Goal: Information Seeking & Learning: Learn about a topic

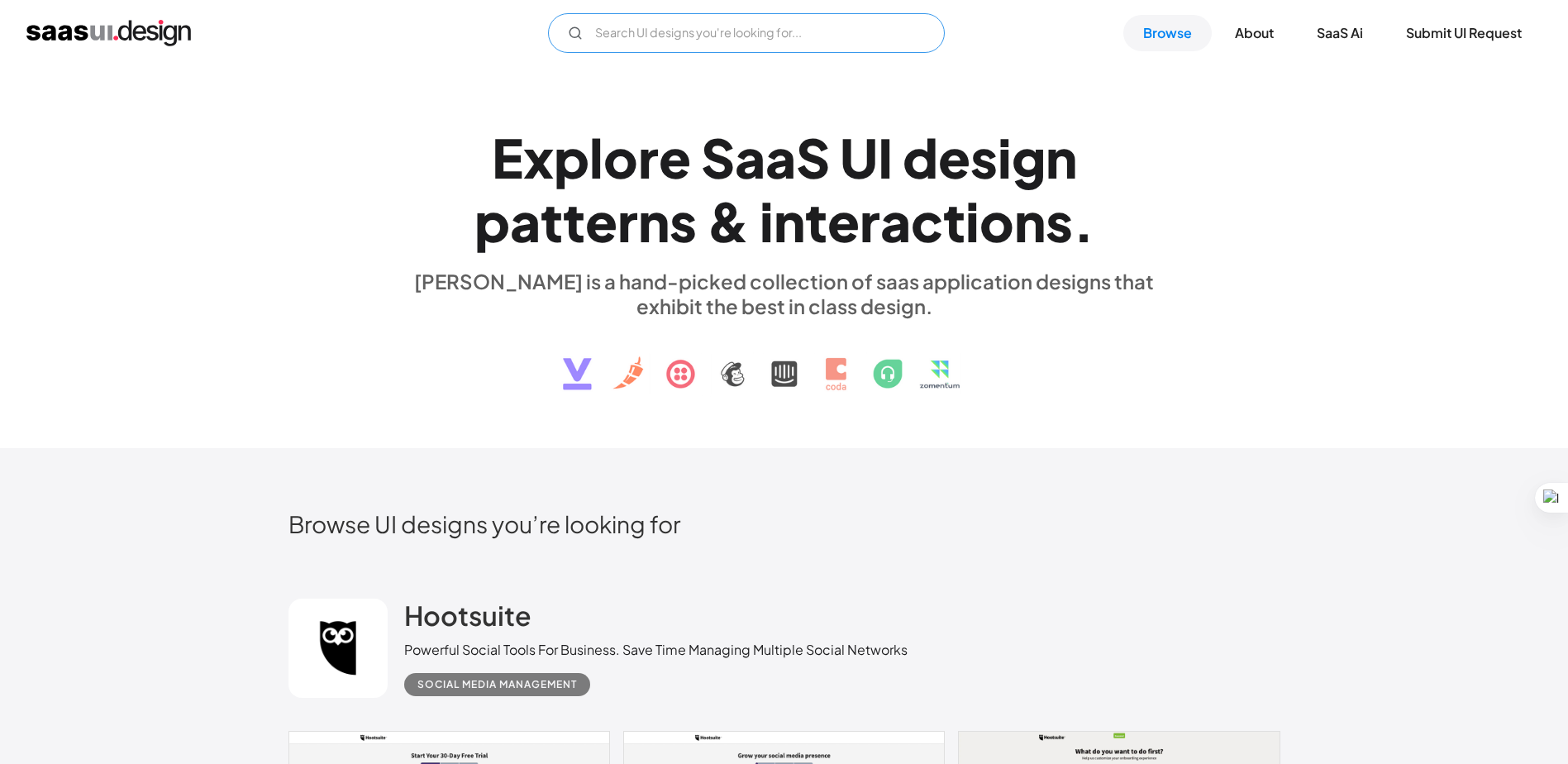
click at [808, 16] on input "Email Form" at bounding box center [746, 33] width 397 height 40
click at [740, 32] on input "ENERGY" at bounding box center [746, 33] width 397 height 40
type input "ENERGY DASHBOARD"
click at [739, 38] on input "ENERGY DASHBOARD" at bounding box center [746, 33] width 397 height 40
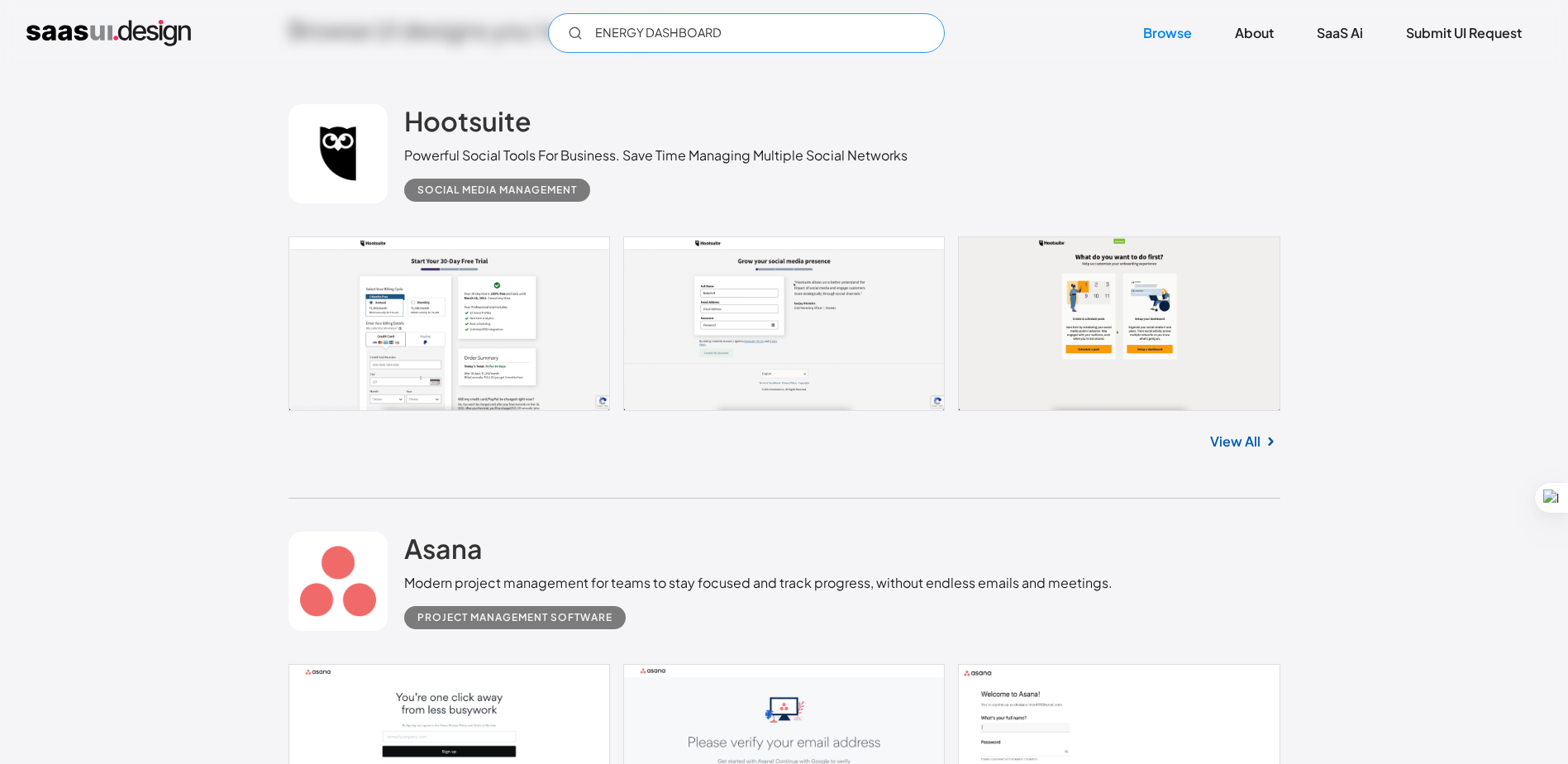
scroll to position [496, 0]
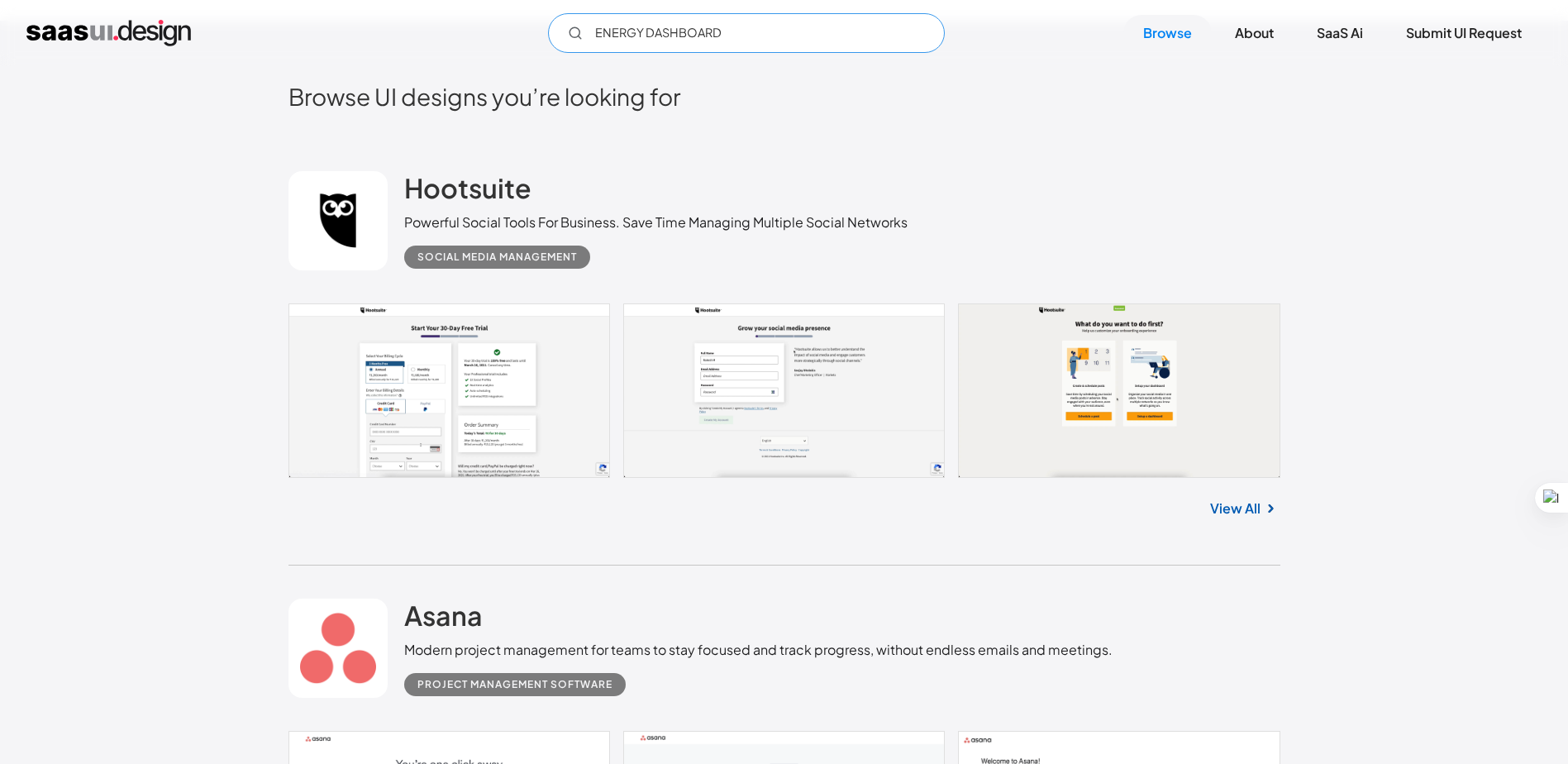
drag, startPoint x: 763, startPoint y: 34, endPoint x: 393, endPoint y: 0, distance: 371.6
click at [393, 0] on div "ENERGY DASHBOARD Not found ! Thank you! Your submission has been received! Oops…" at bounding box center [784, 33] width 1568 height 66
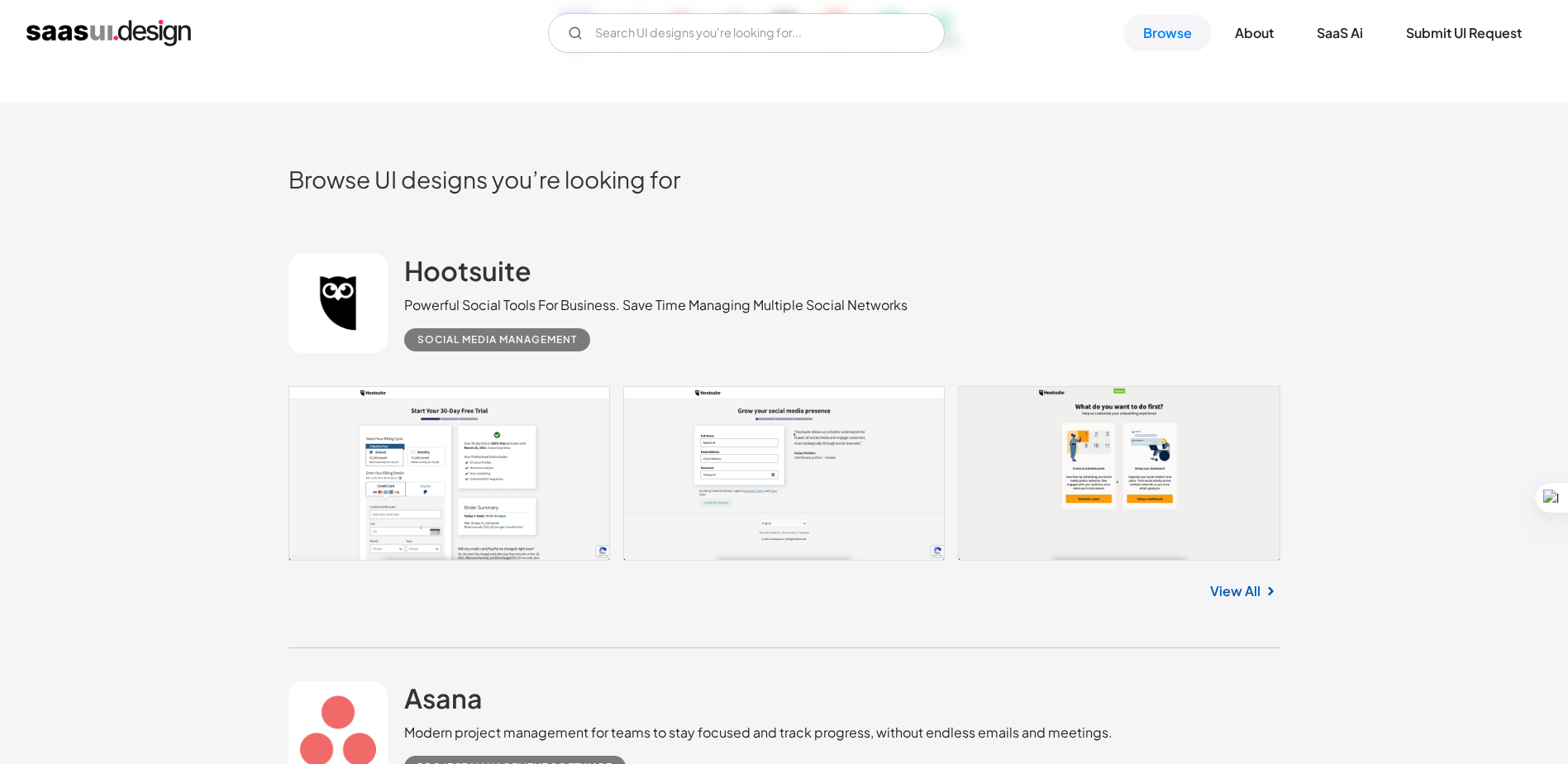
click at [1226, 429] on link at bounding box center [784, 472] width 992 height 174
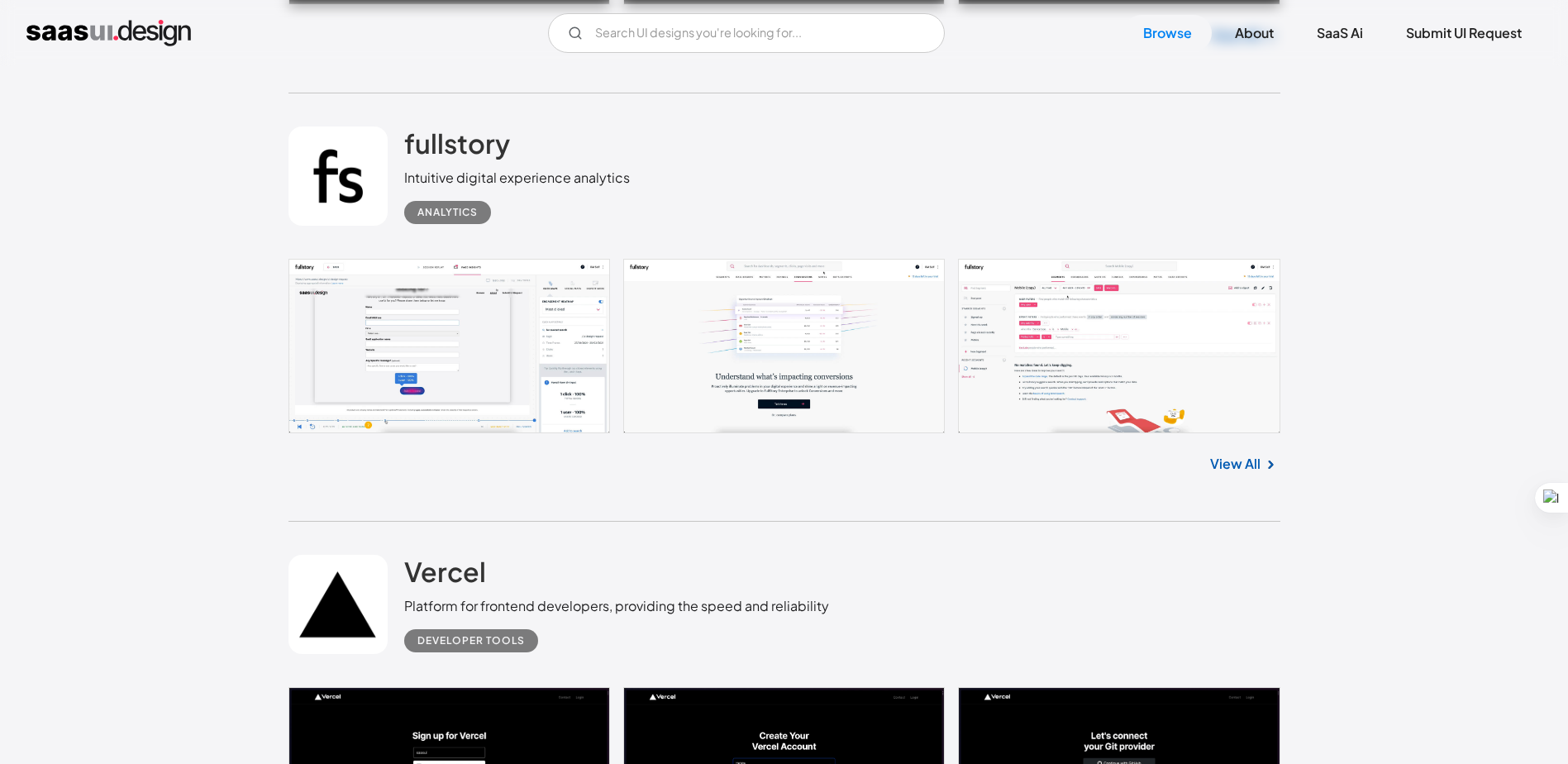
scroll to position [8432, 0]
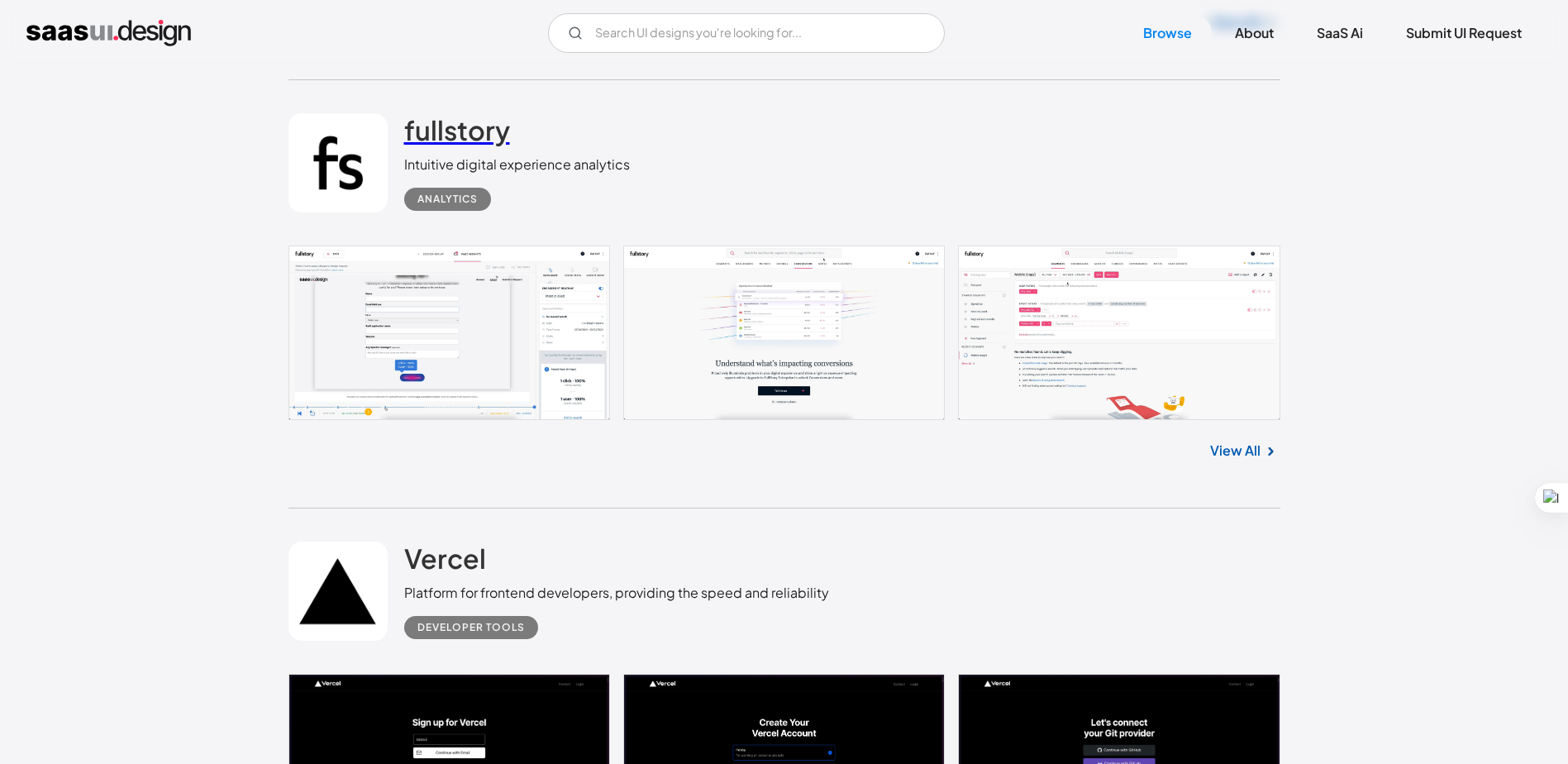
click at [422, 139] on h2 "fullstory" at bounding box center [457, 130] width 106 height 33
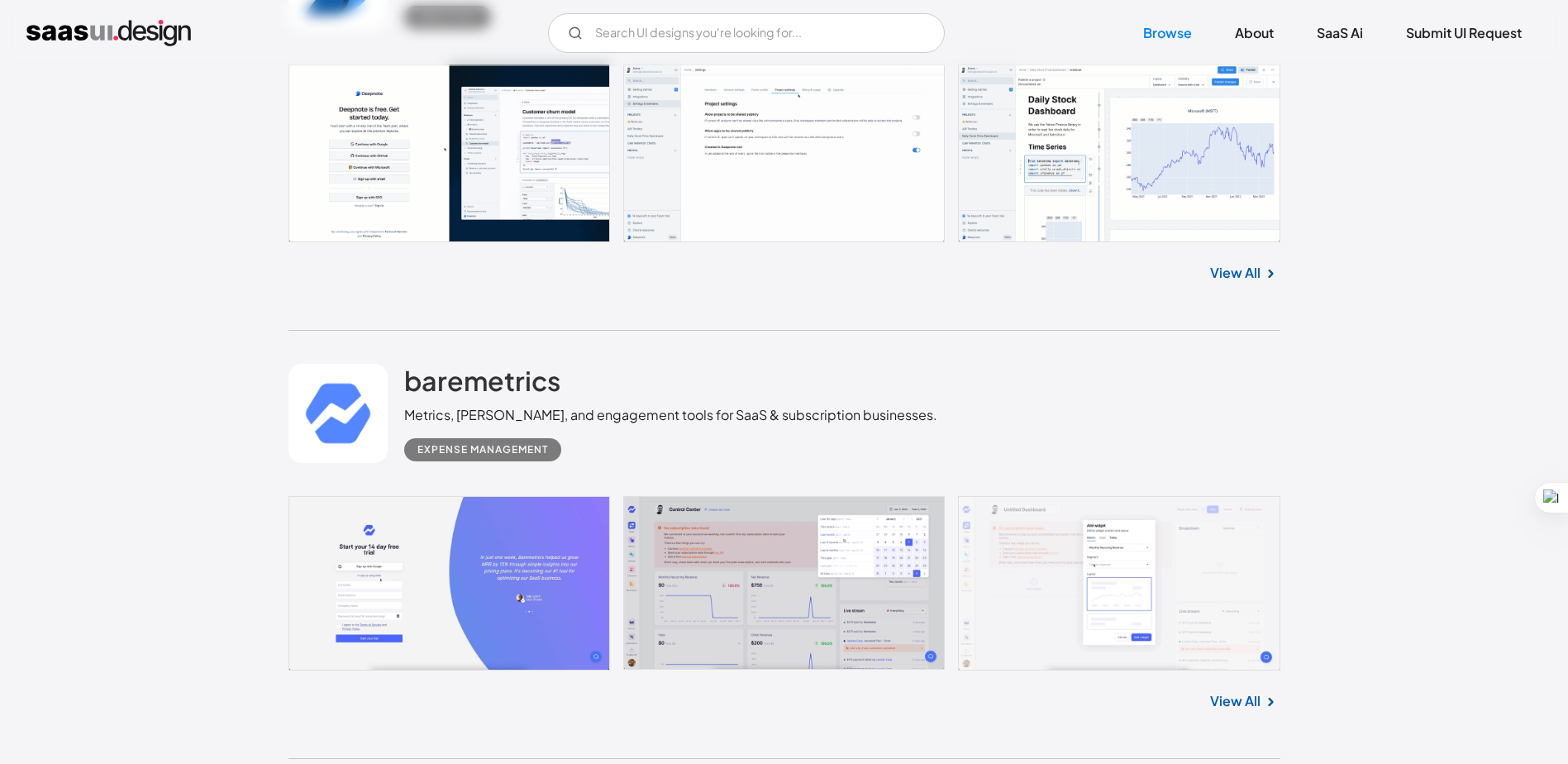
scroll to position [9506, 0]
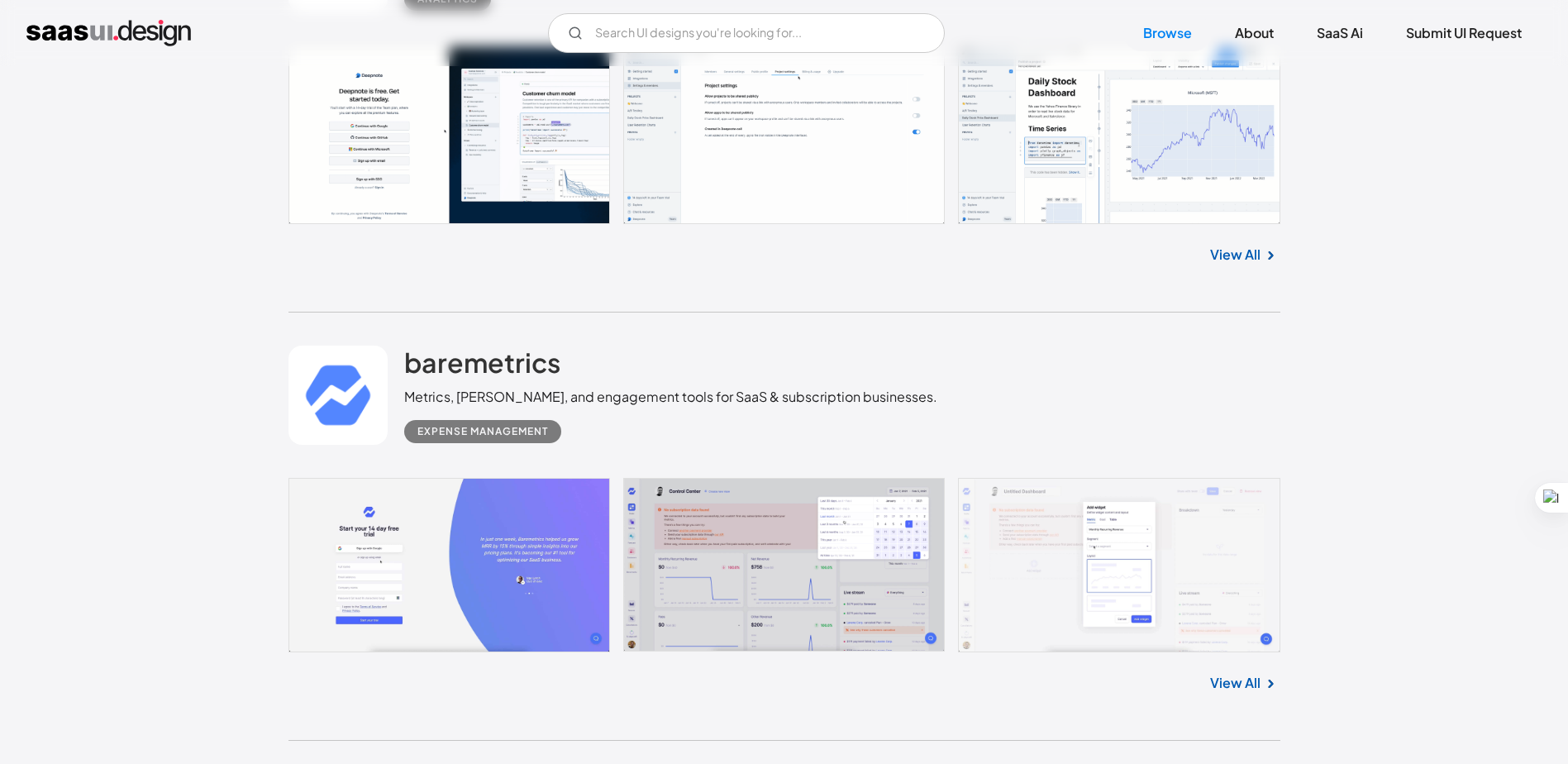
click at [1250, 690] on link "View All" at bounding box center [1235, 682] width 50 height 20
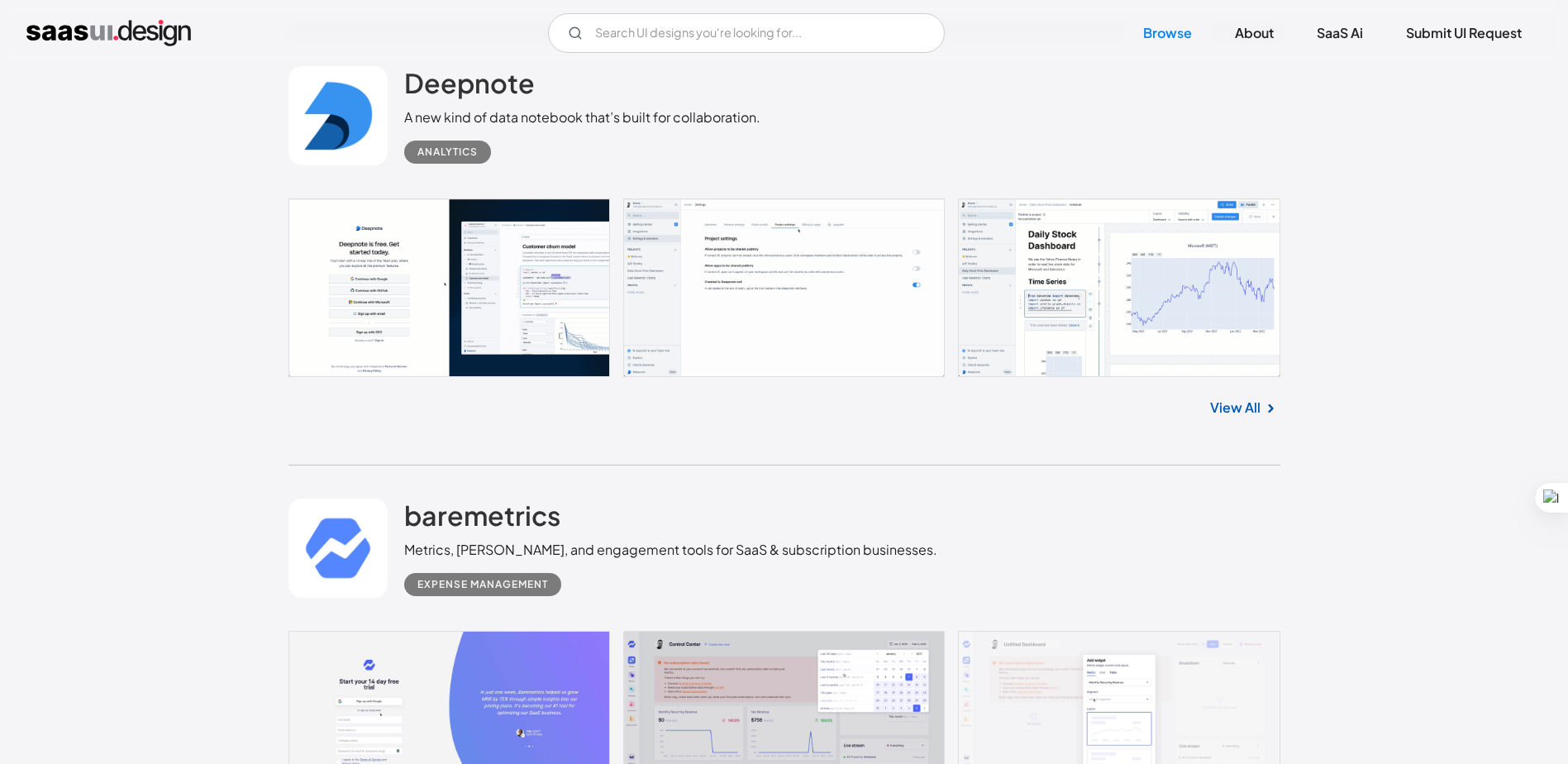
scroll to position [9341, 0]
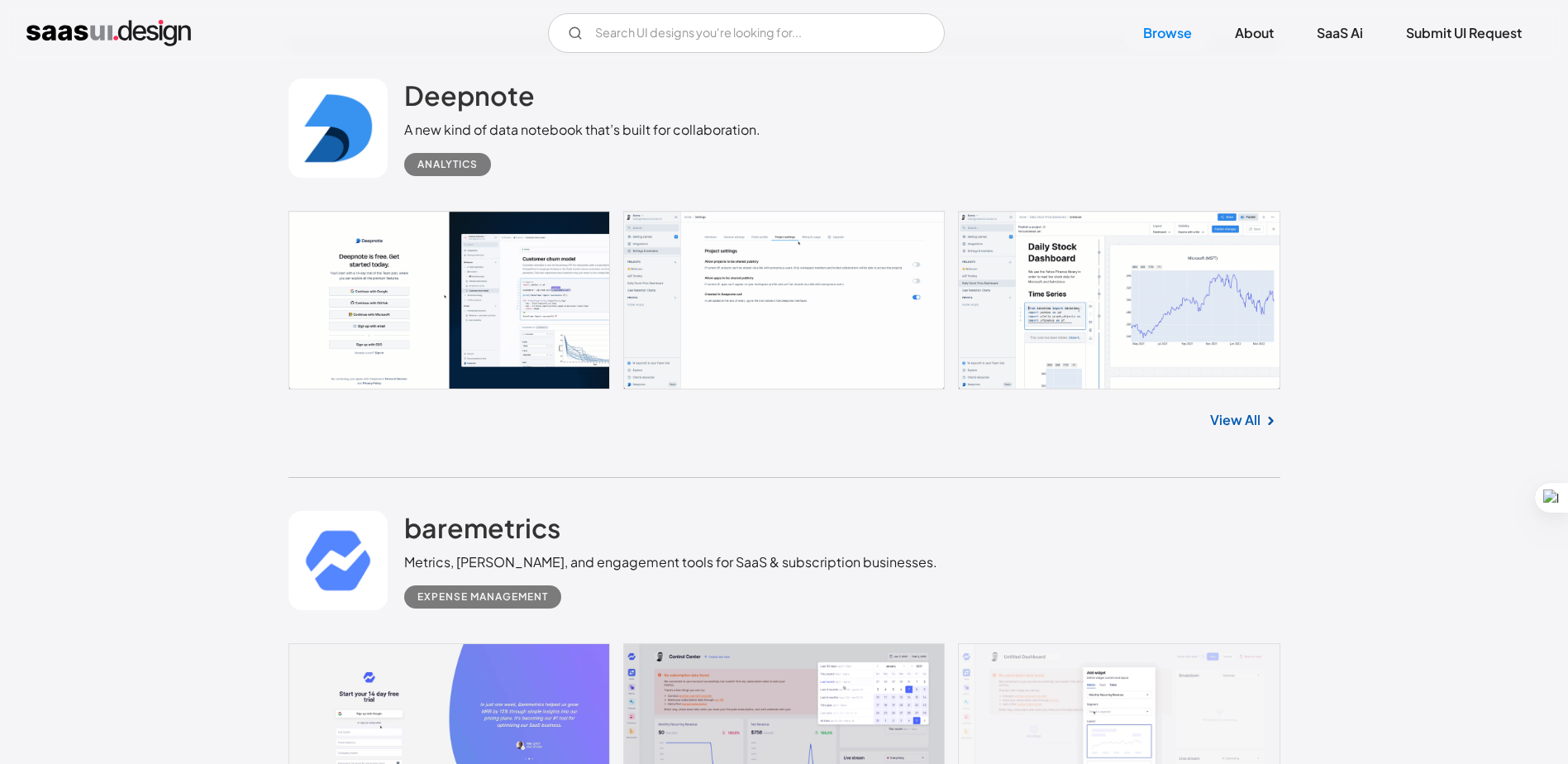
click at [1238, 424] on link "View All" at bounding box center [1235, 419] width 50 height 20
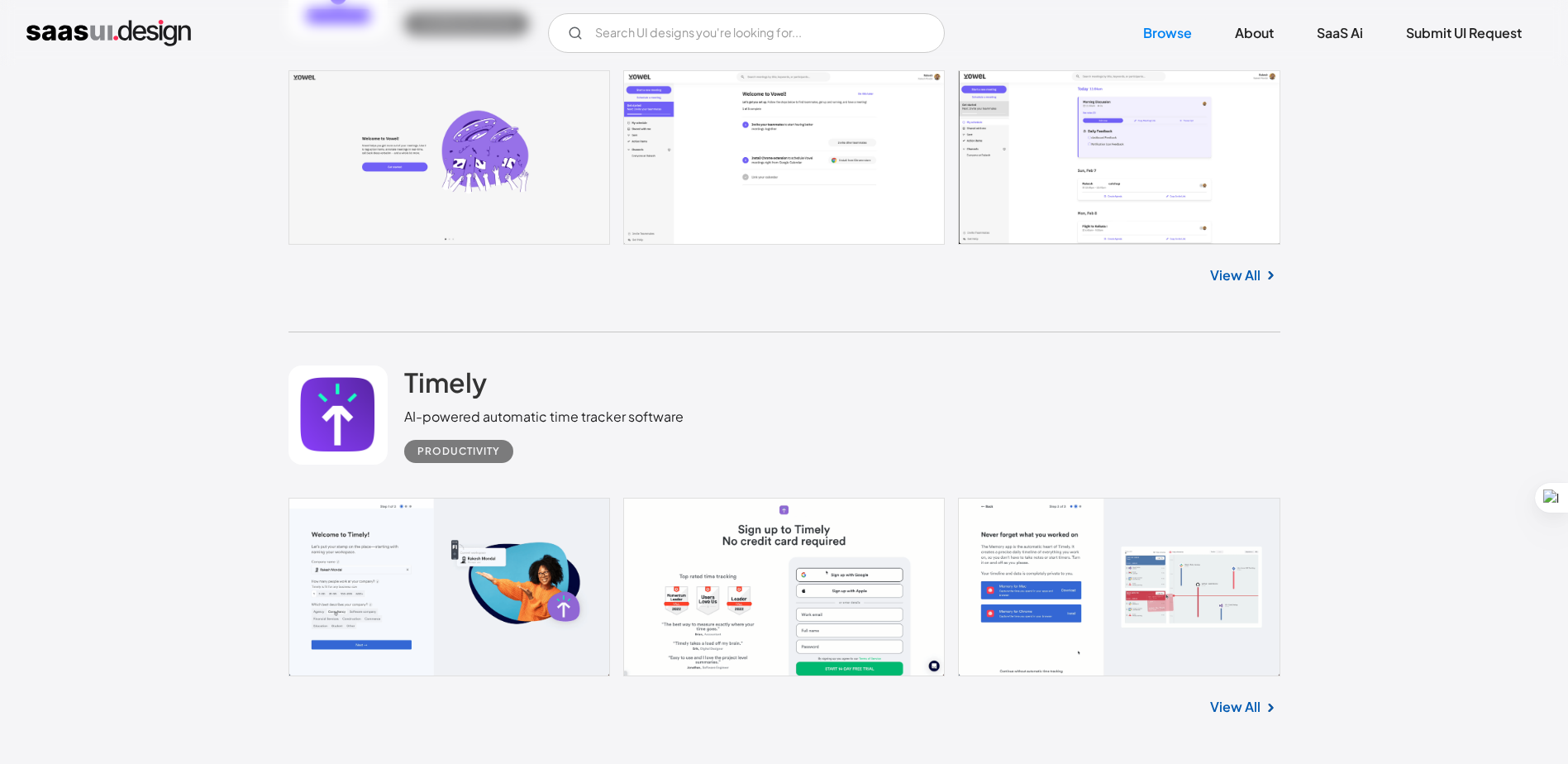
scroll to position [19260, 0]
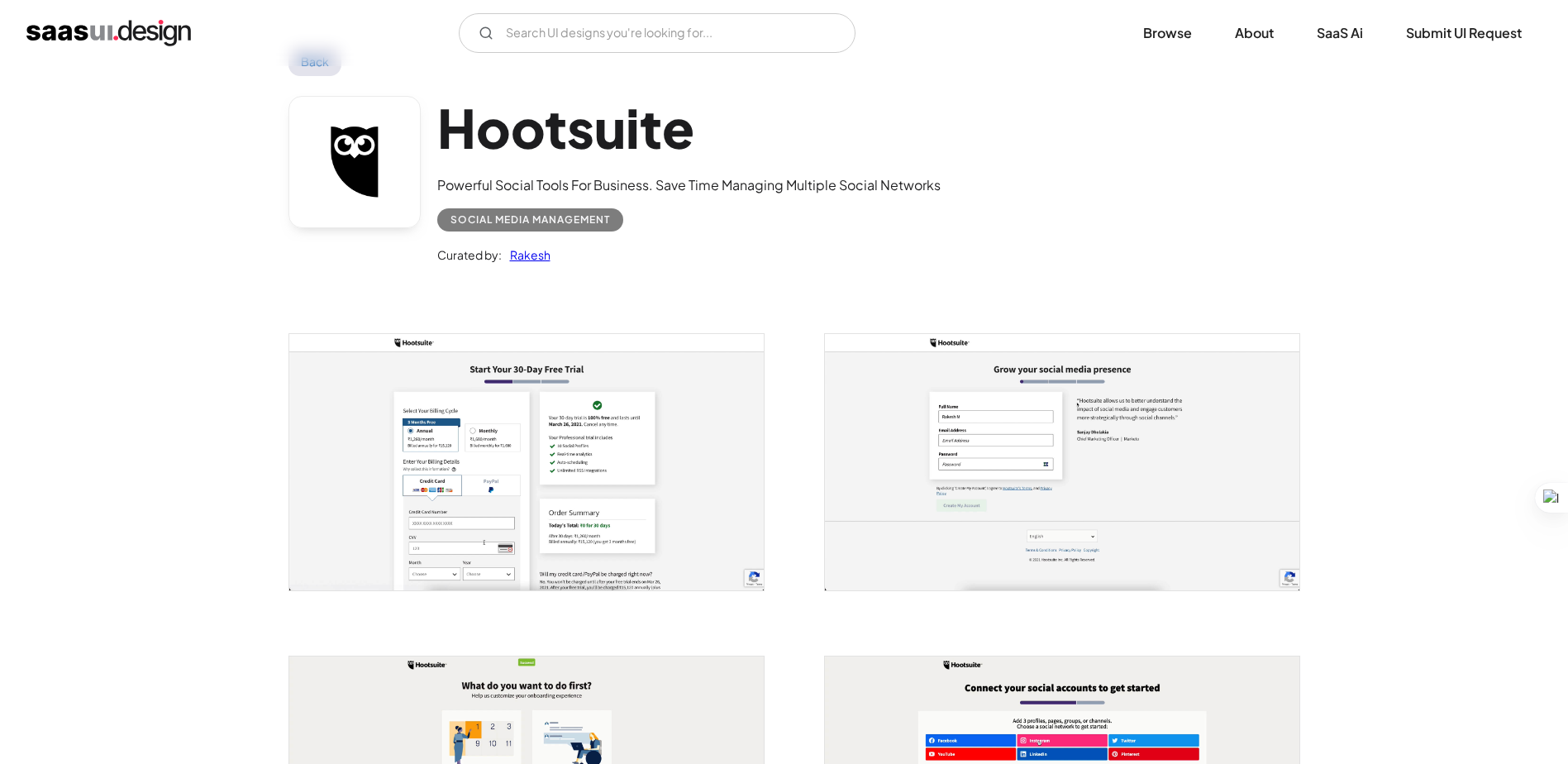
scroll to position [83, 0]
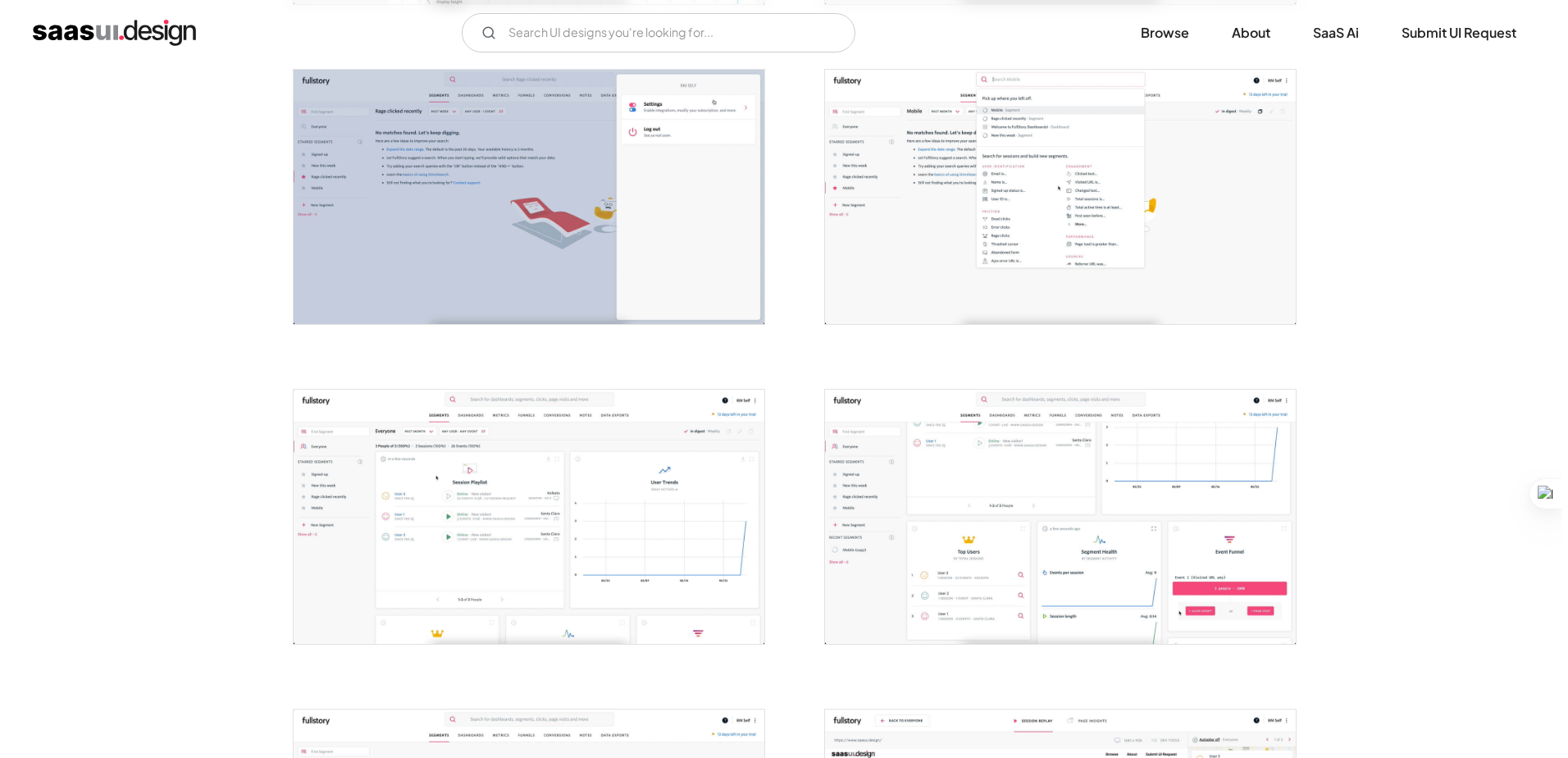
scroll to position [2461, 0]
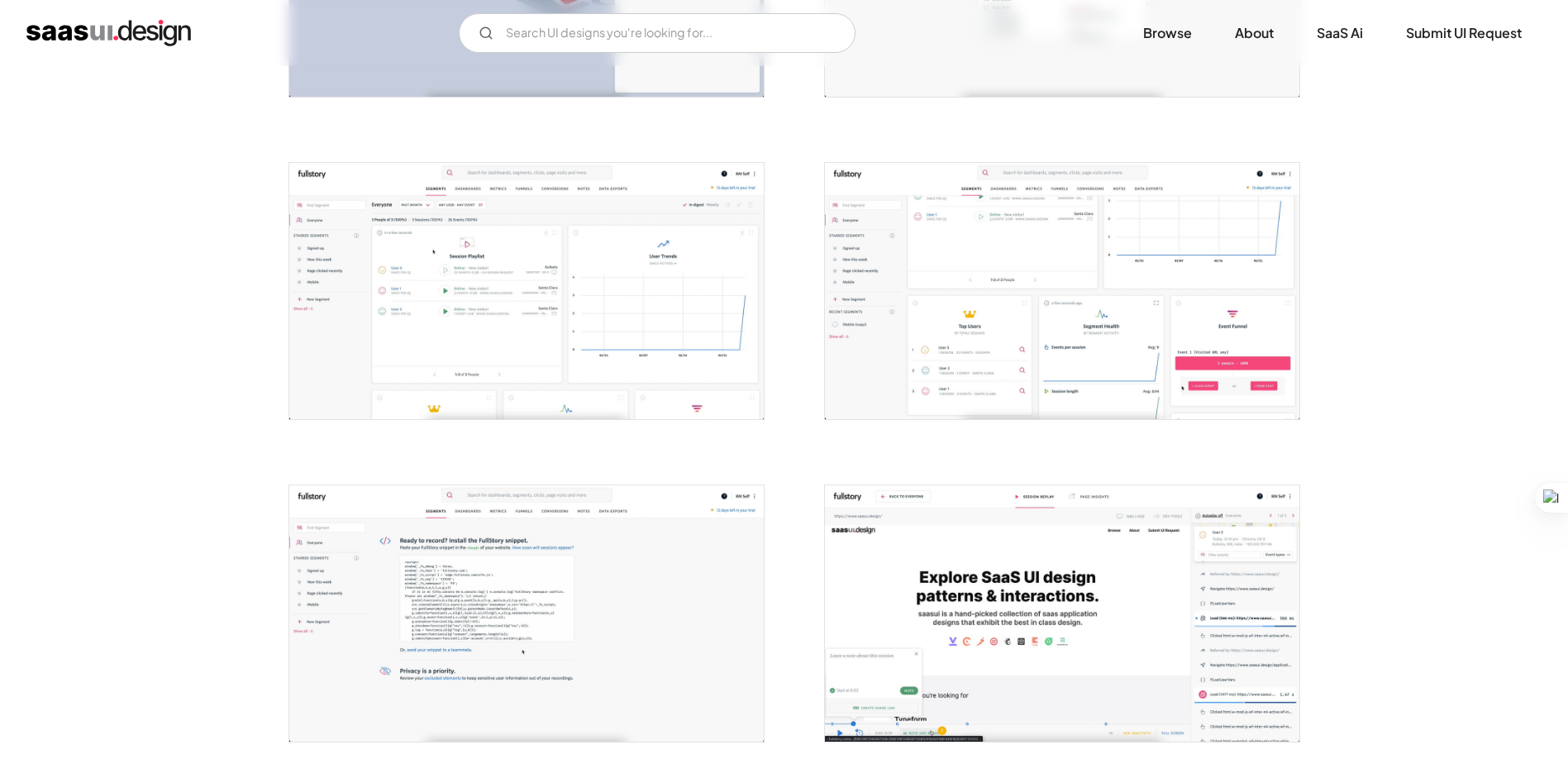
click at [995, 216] on img "open lightbox" at bounding box center [1061, 291] width 474 height 256
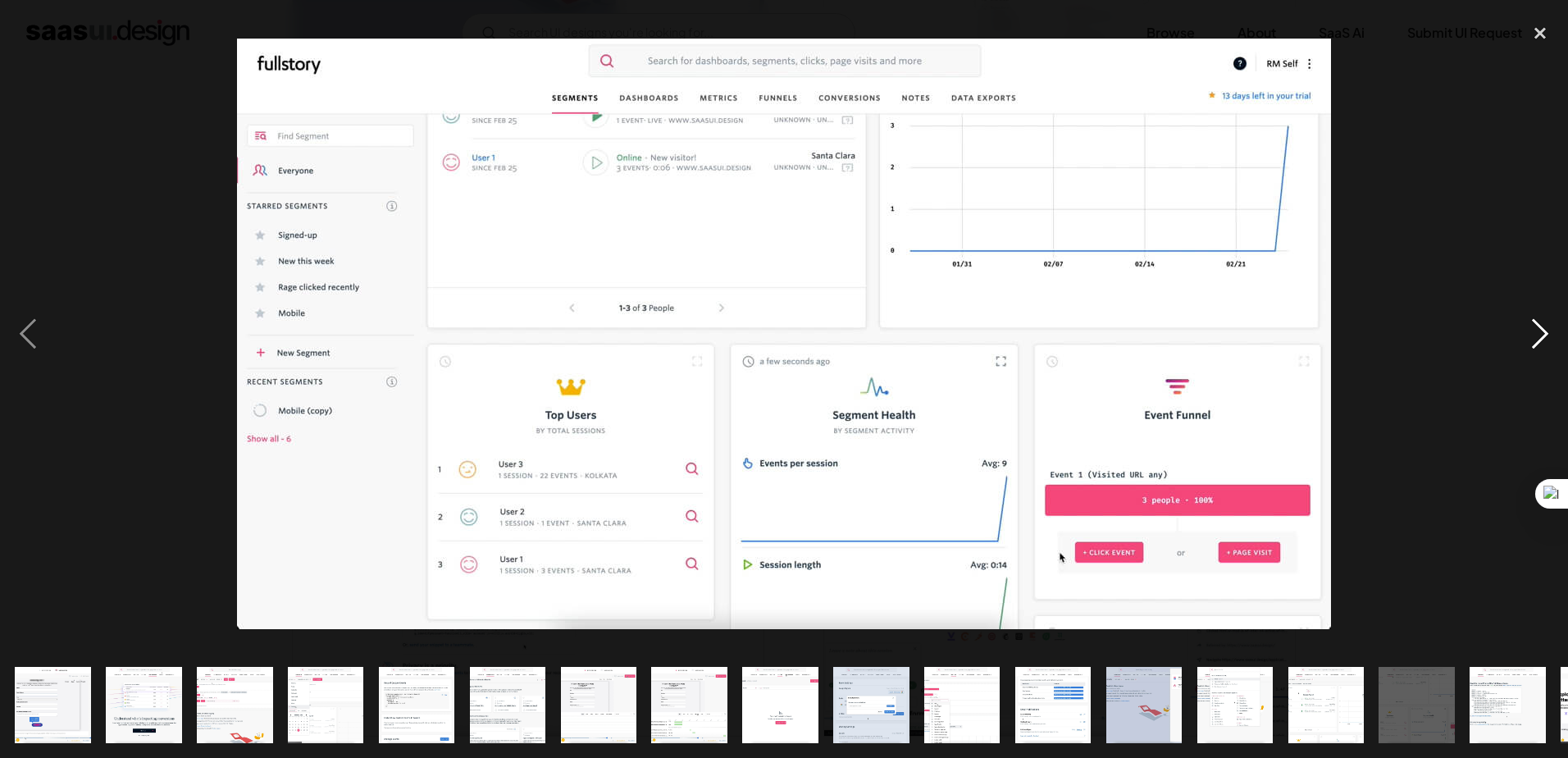
click at [1534, 331] on div "next image" at bounding box center [1540, 333] width 55 height 636
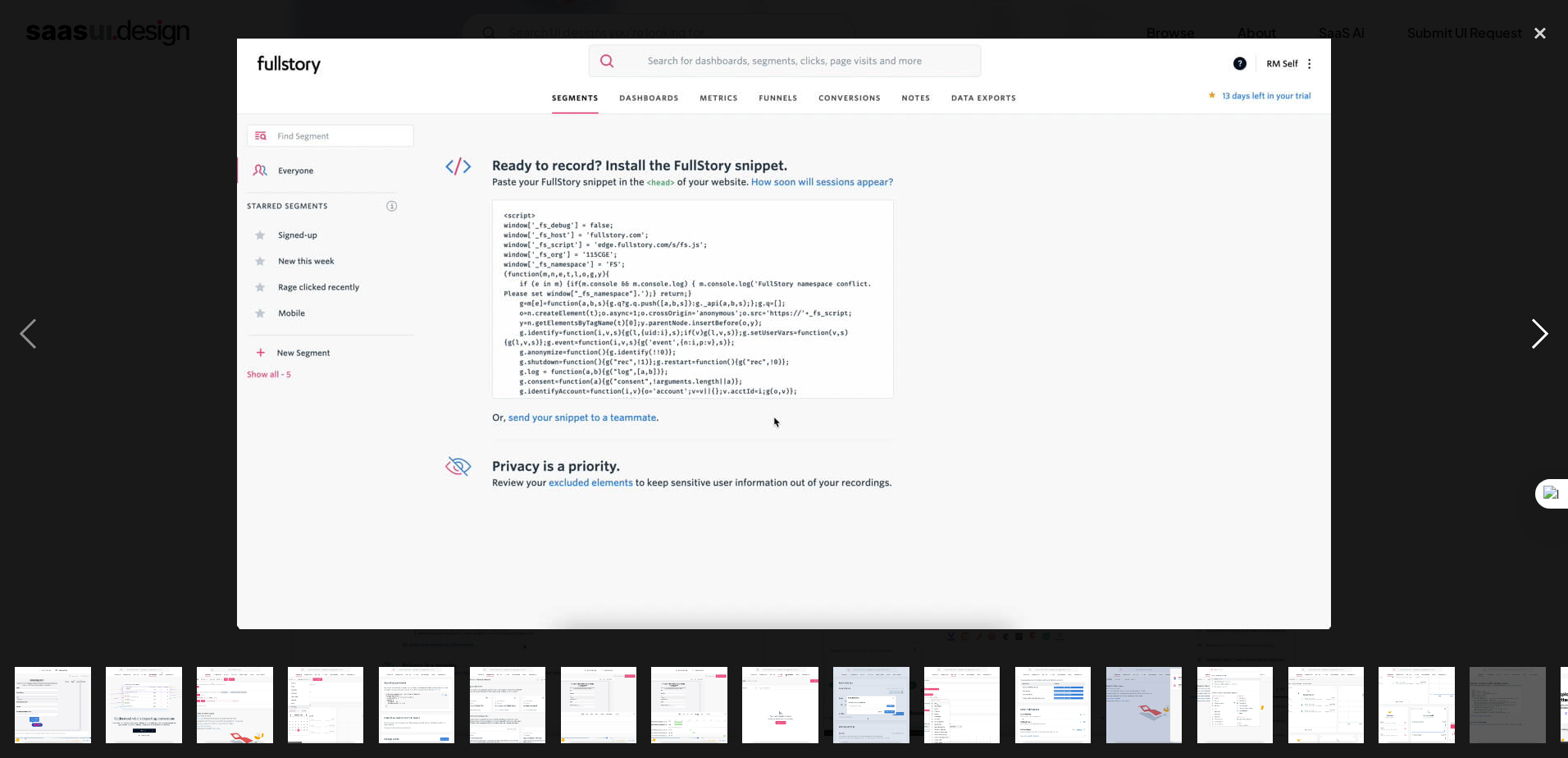
click at [1534, 331] on div "next image" at bounding box center [1540, 333] width 55 height 636
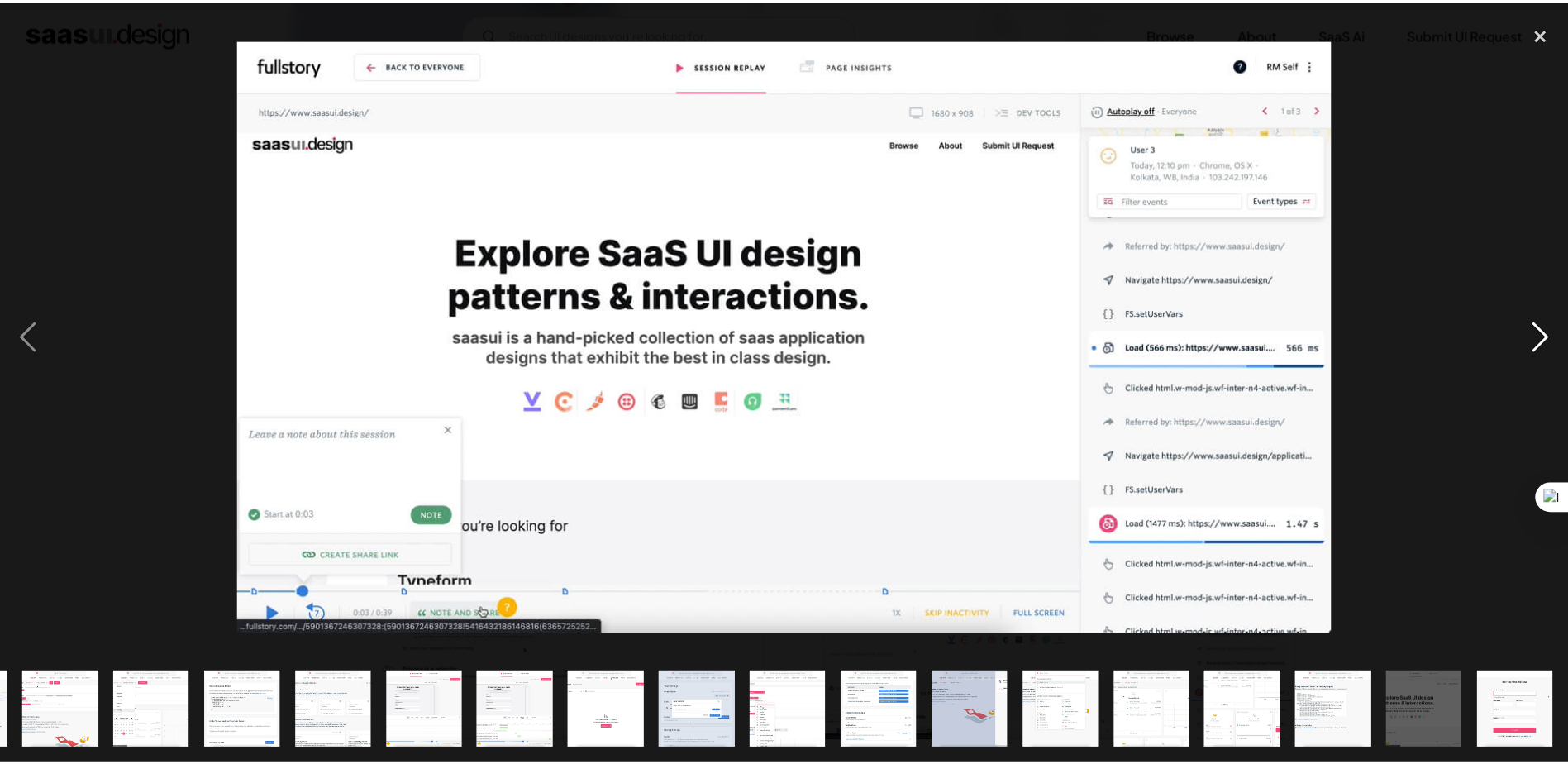
scroll to position [0, 176]
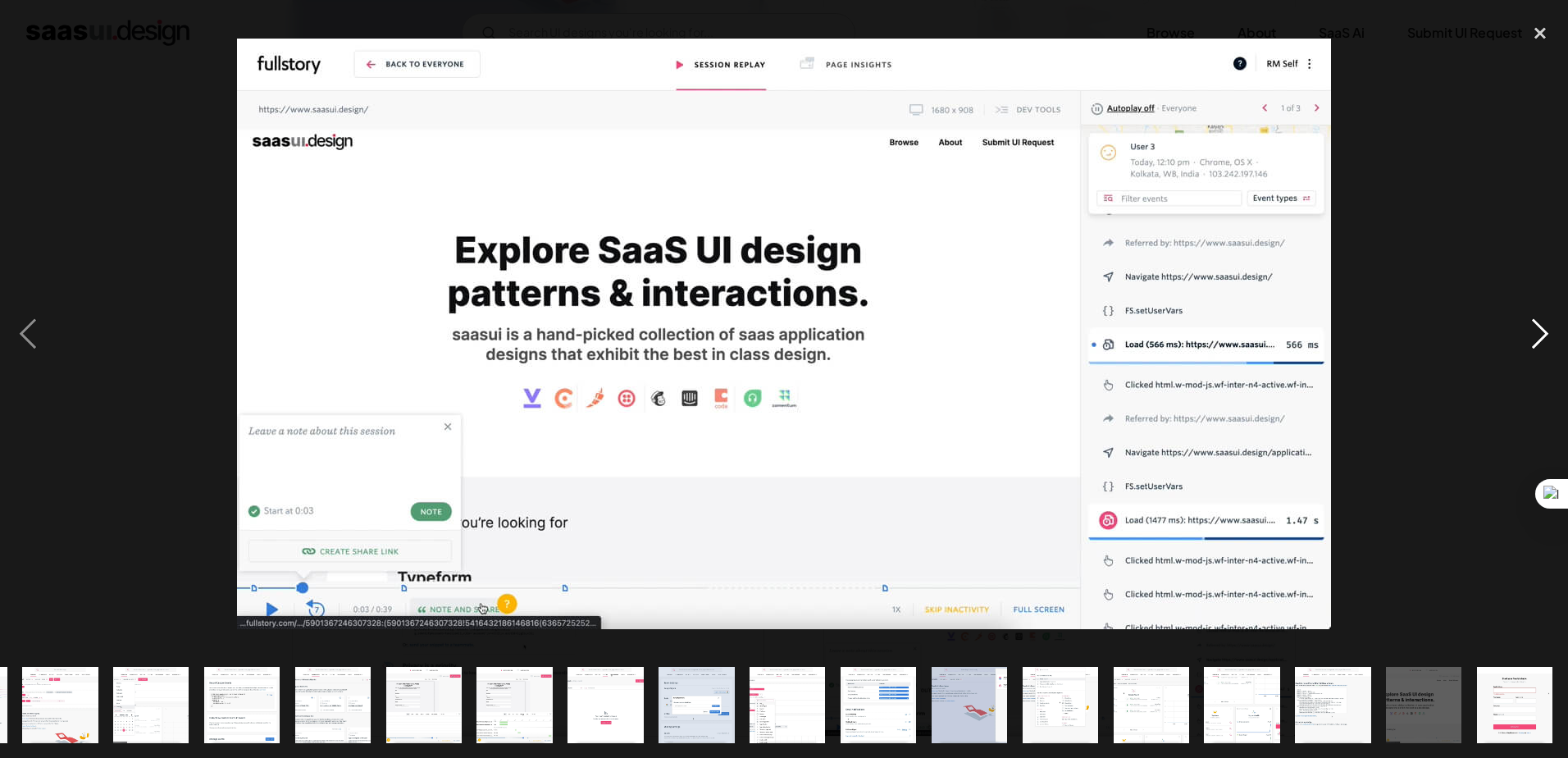
click at [1537, 325] on div "next image" at bounding box center [1540, 333] width 55 height 636
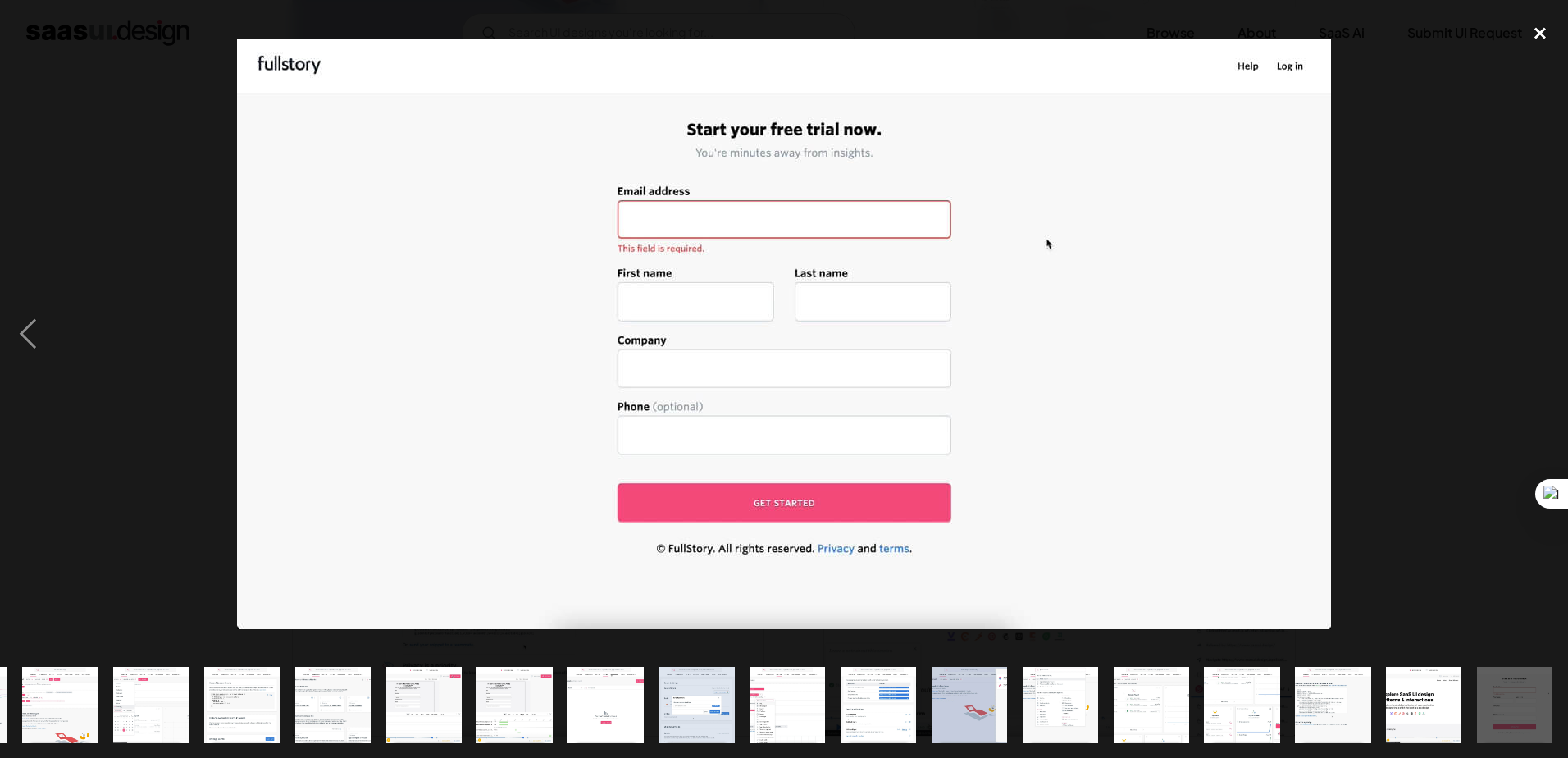
click at [1534, 32] on div "close lightbox" at bounding box center [1540, 32] width 55 height 36
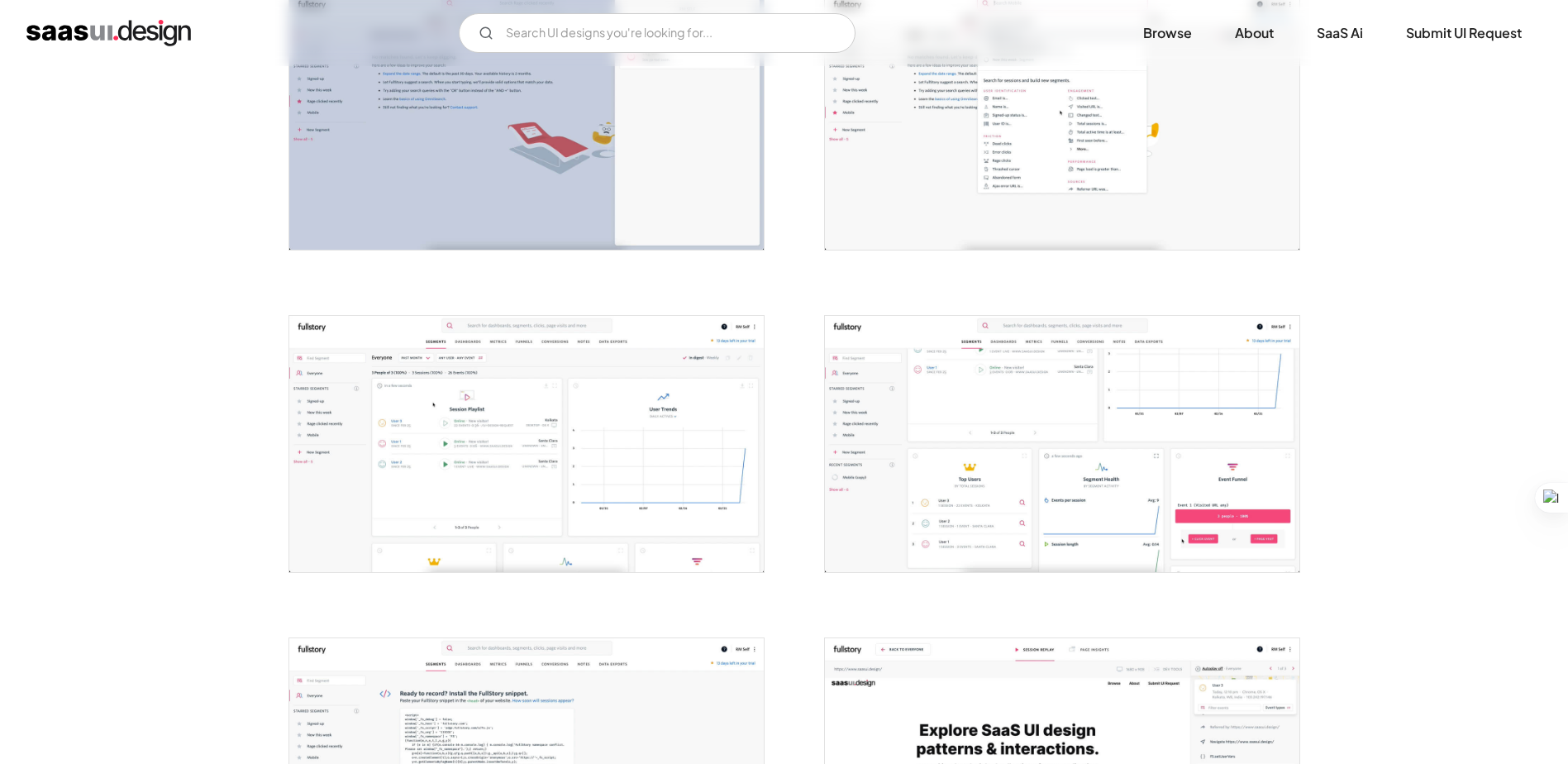
scroll to position [2314, 0]
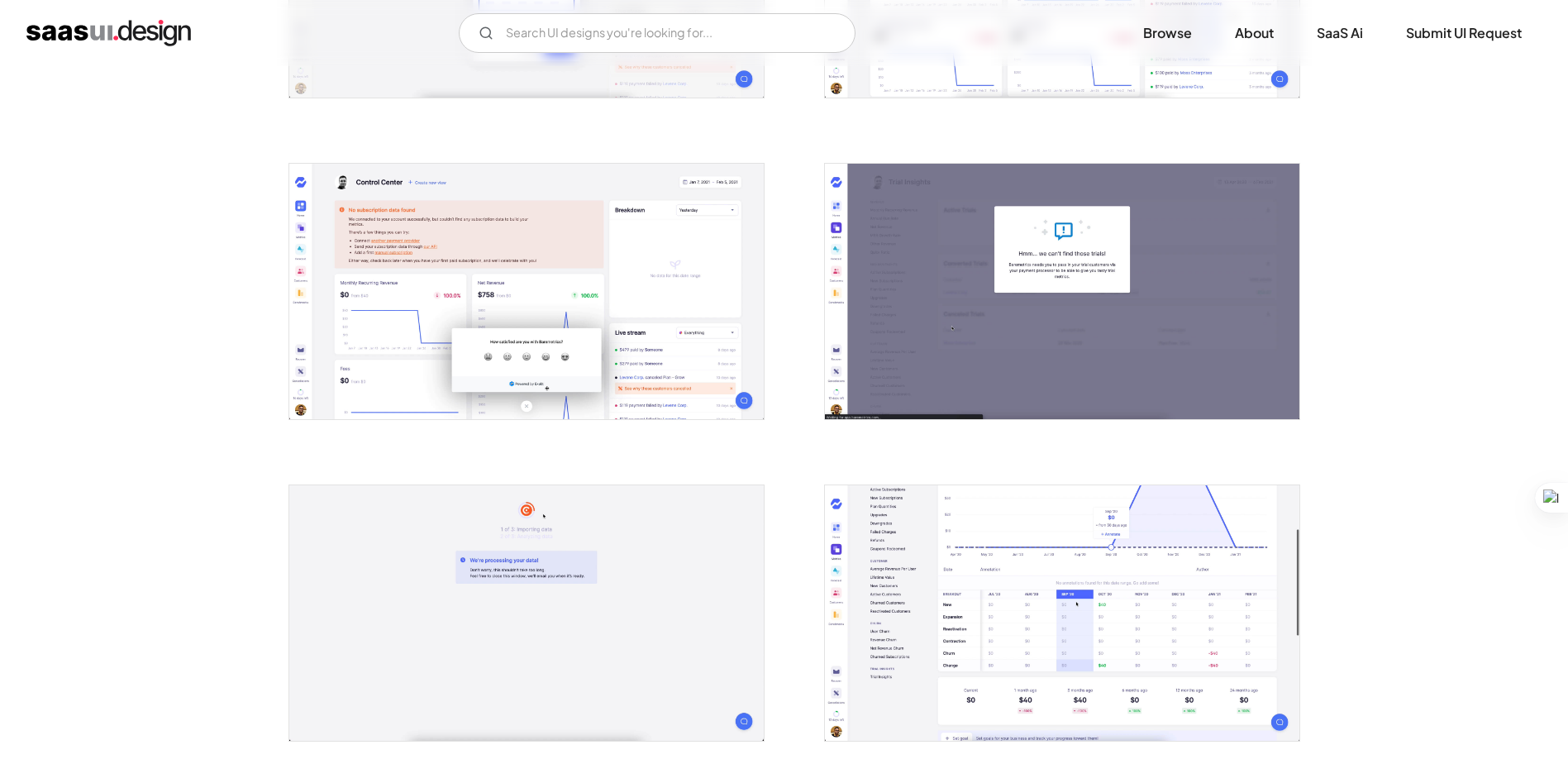
scroll to position [909, 0]
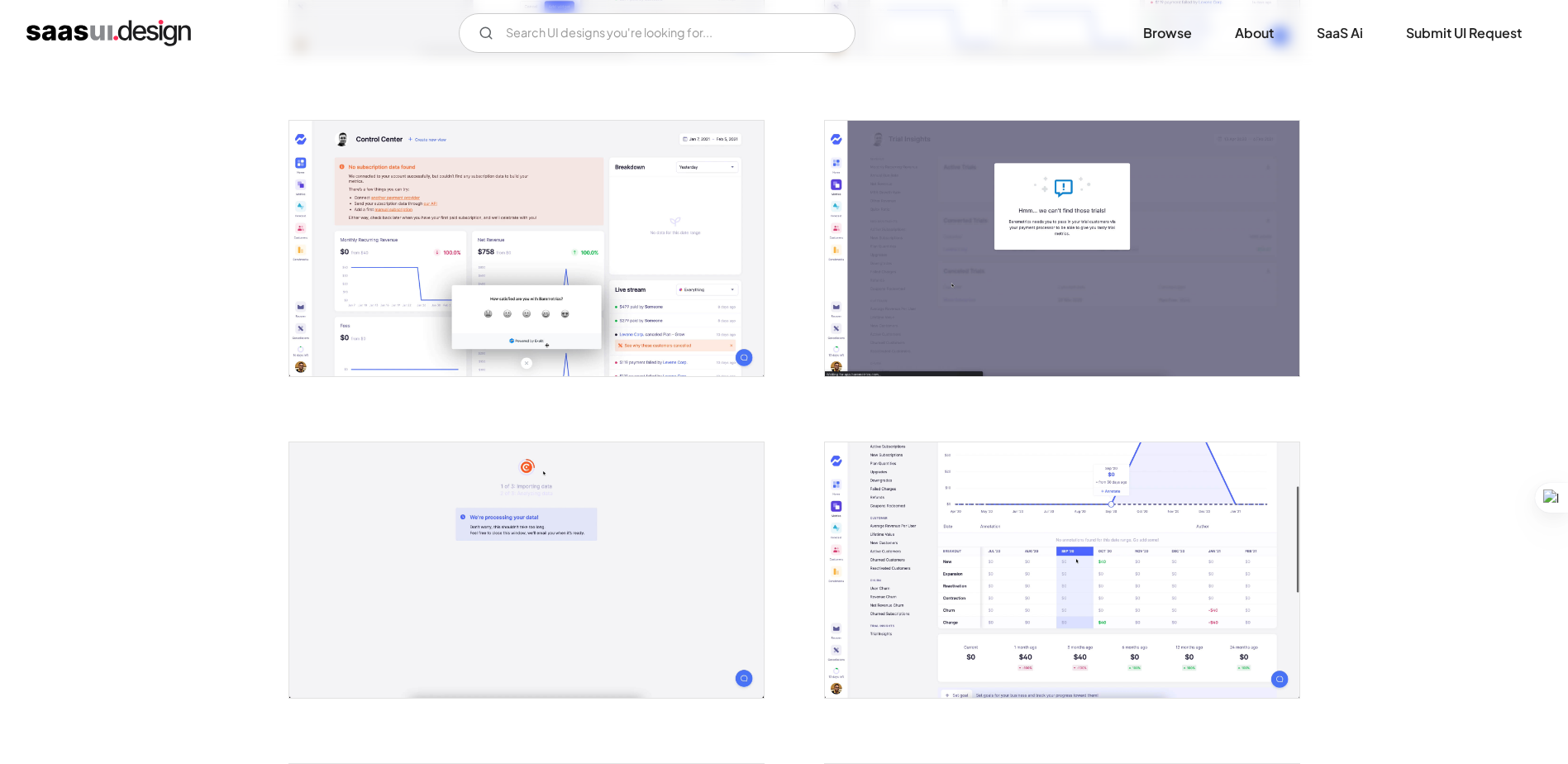
click at [1114, 608] on img "open lightbox" at bounding box center [1061, 570] width 474 height 255
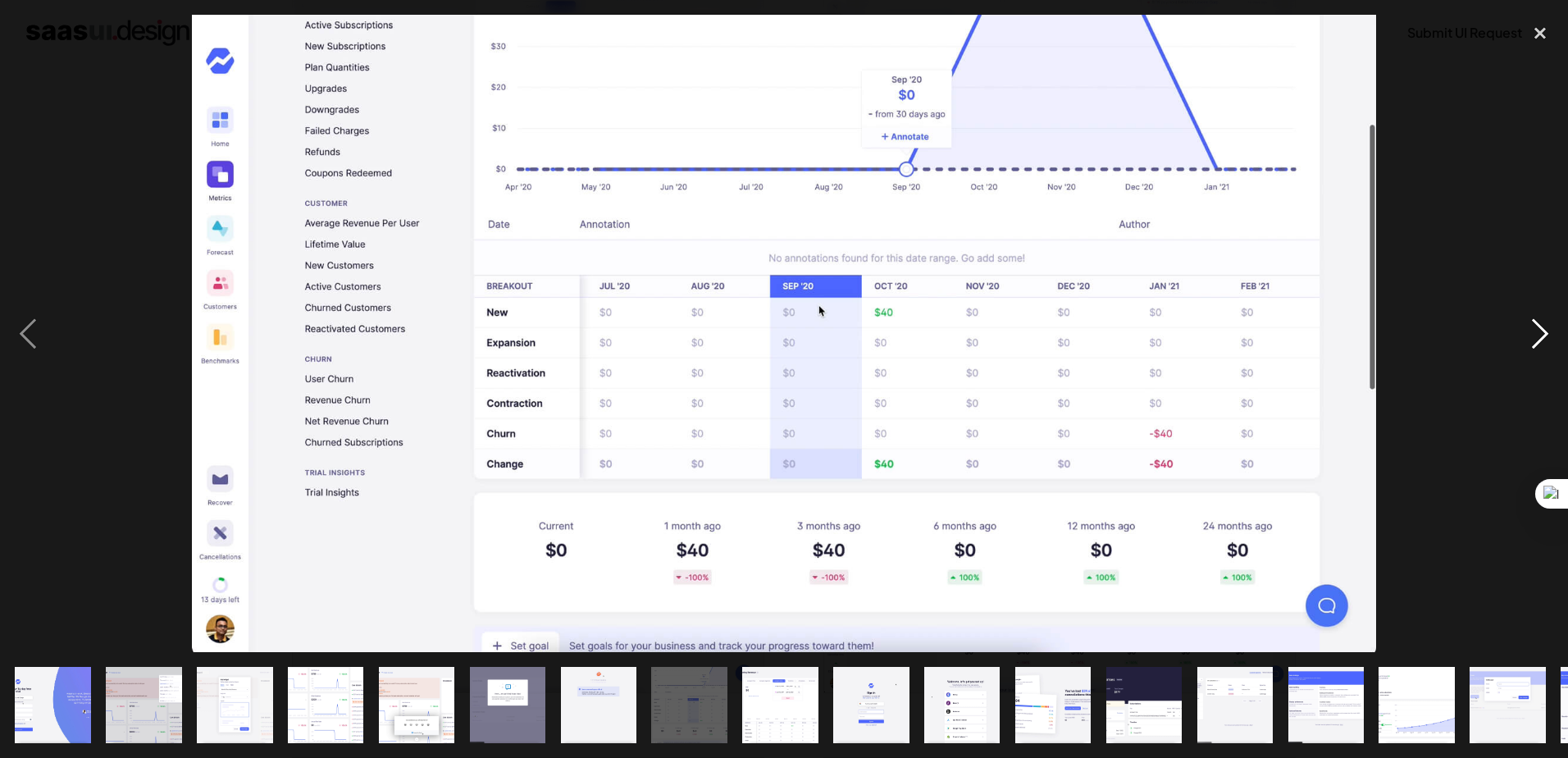
click at [1533, 349] on div "next image" at bounding box center [1540, 333] width 55 height 636
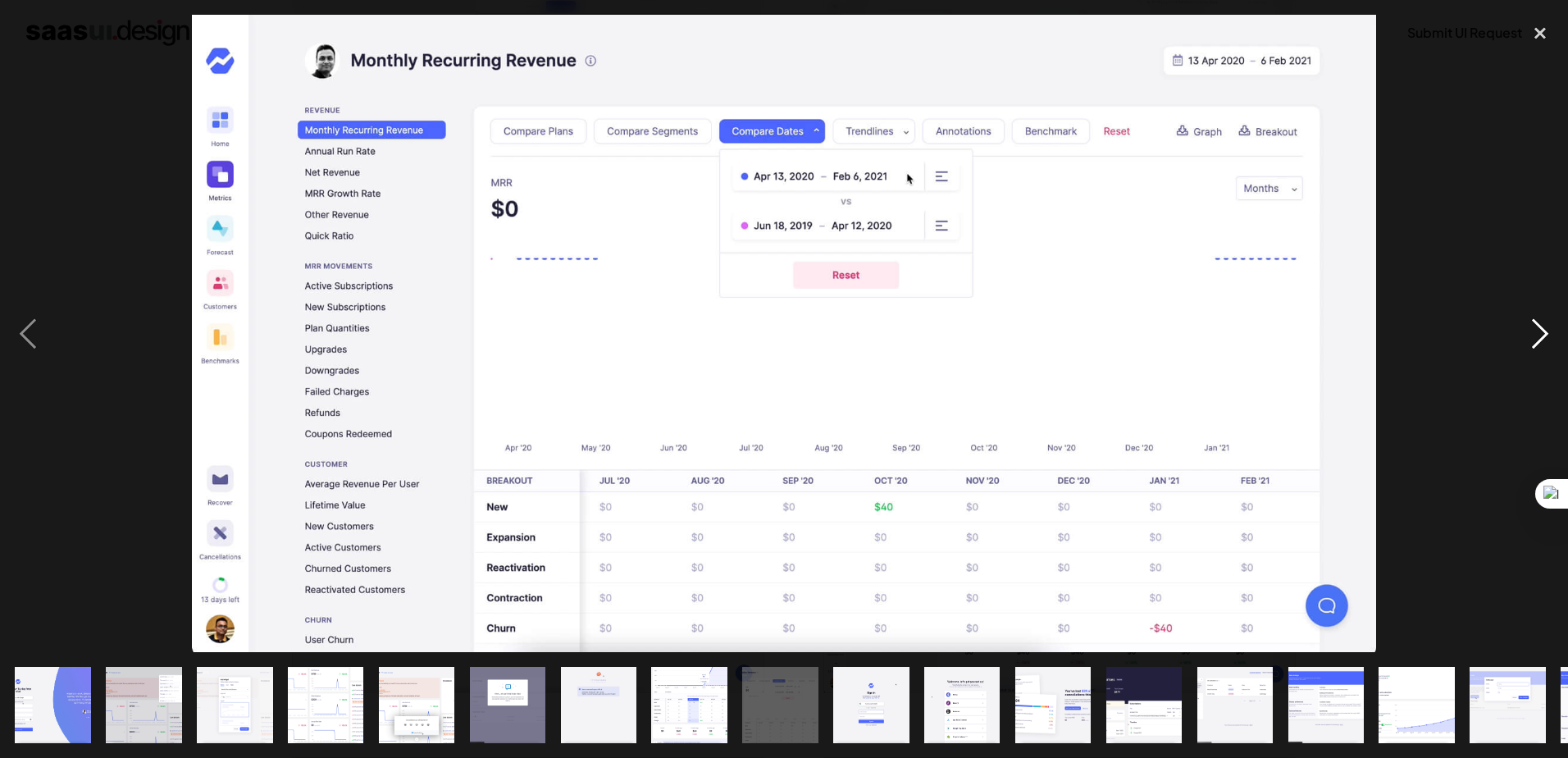
click at [1531, 349] on div "next image" at bounding box center [1540, 333] width 55 height 636
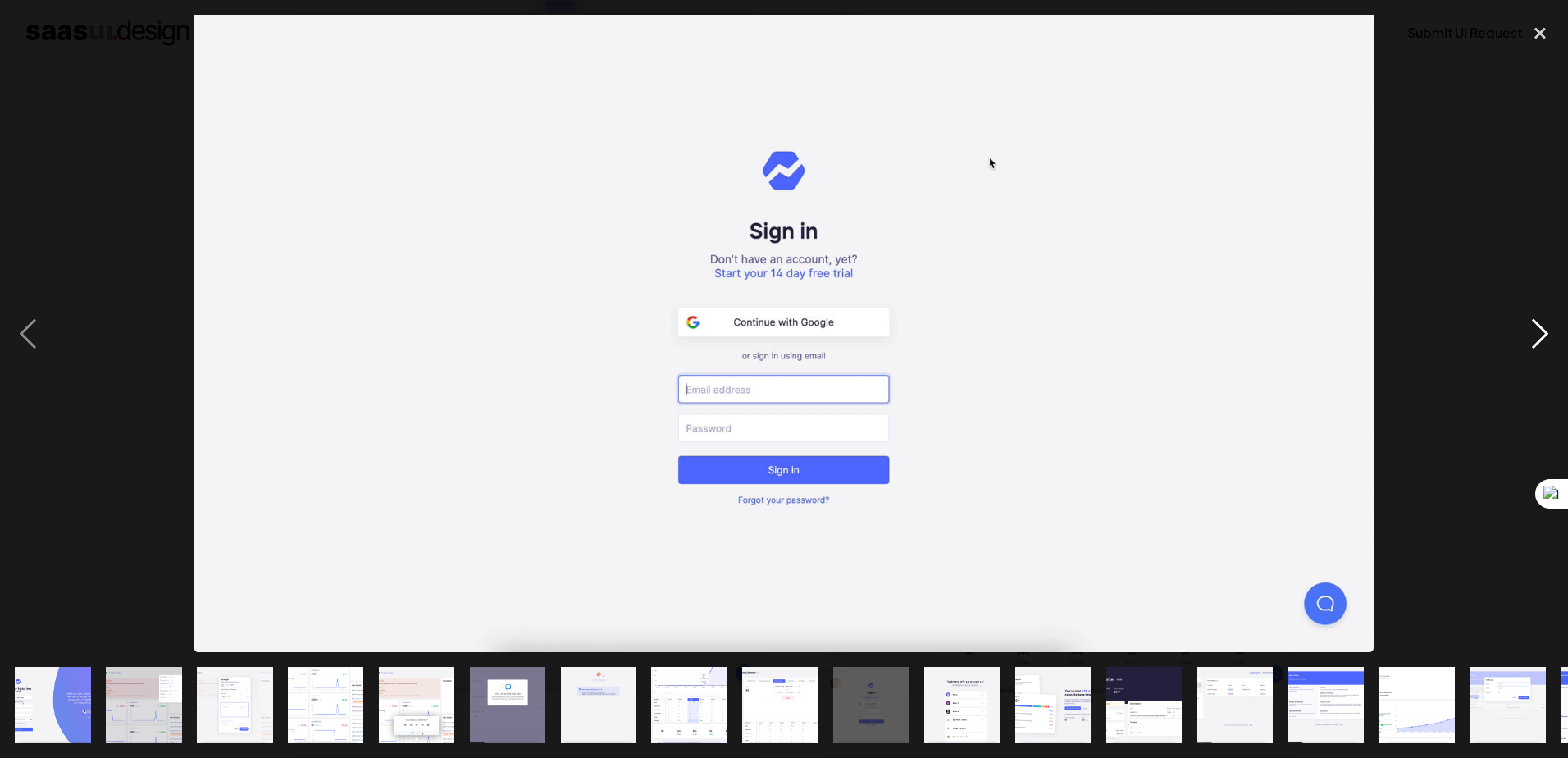
click at [1531, 349] on div "next image" at bounding box center [1540, 333] width 55 height 636
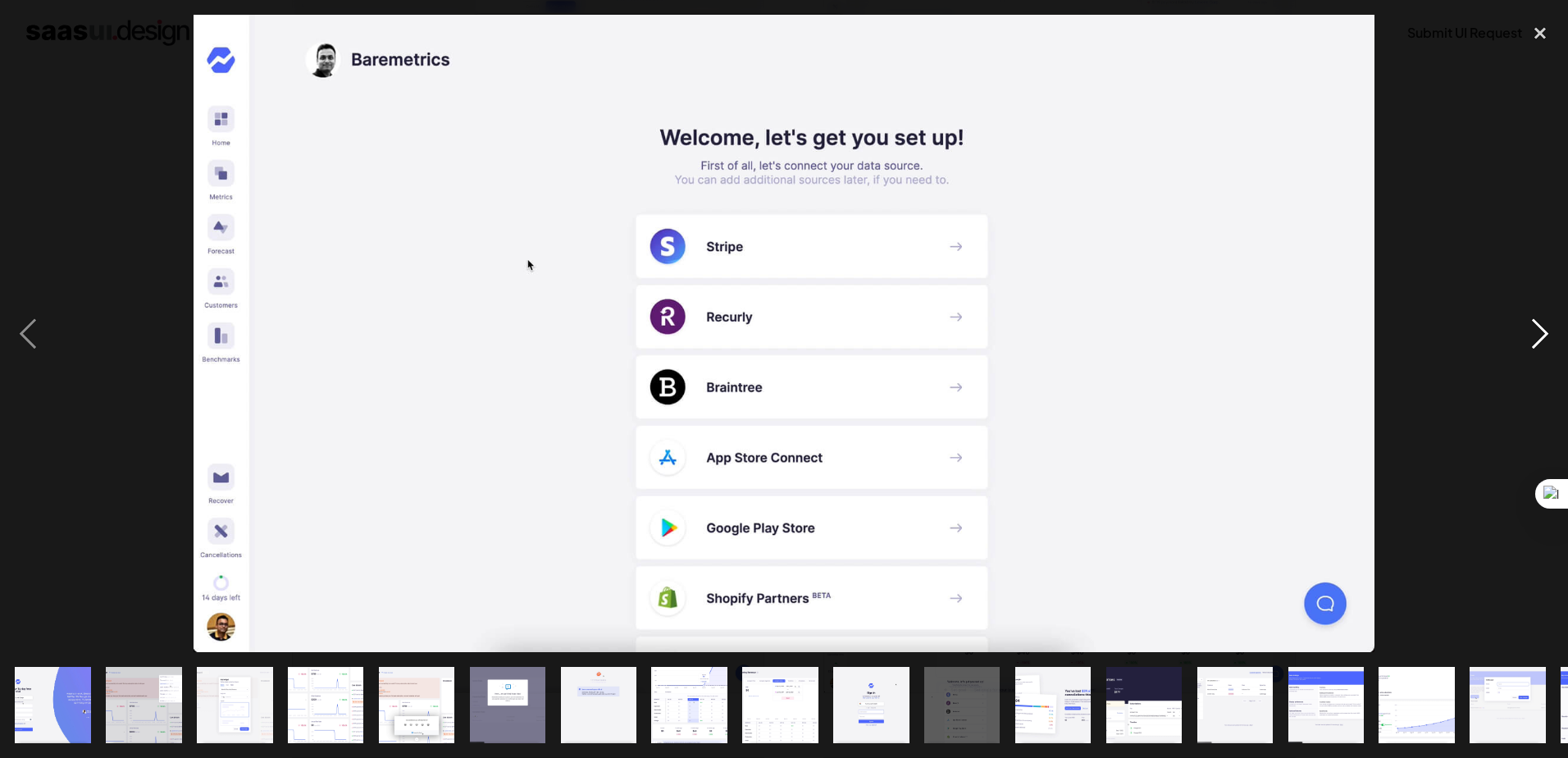
click at [1531, 349] on div "next image" at bounding box center [1540, 333] width 55 height 636
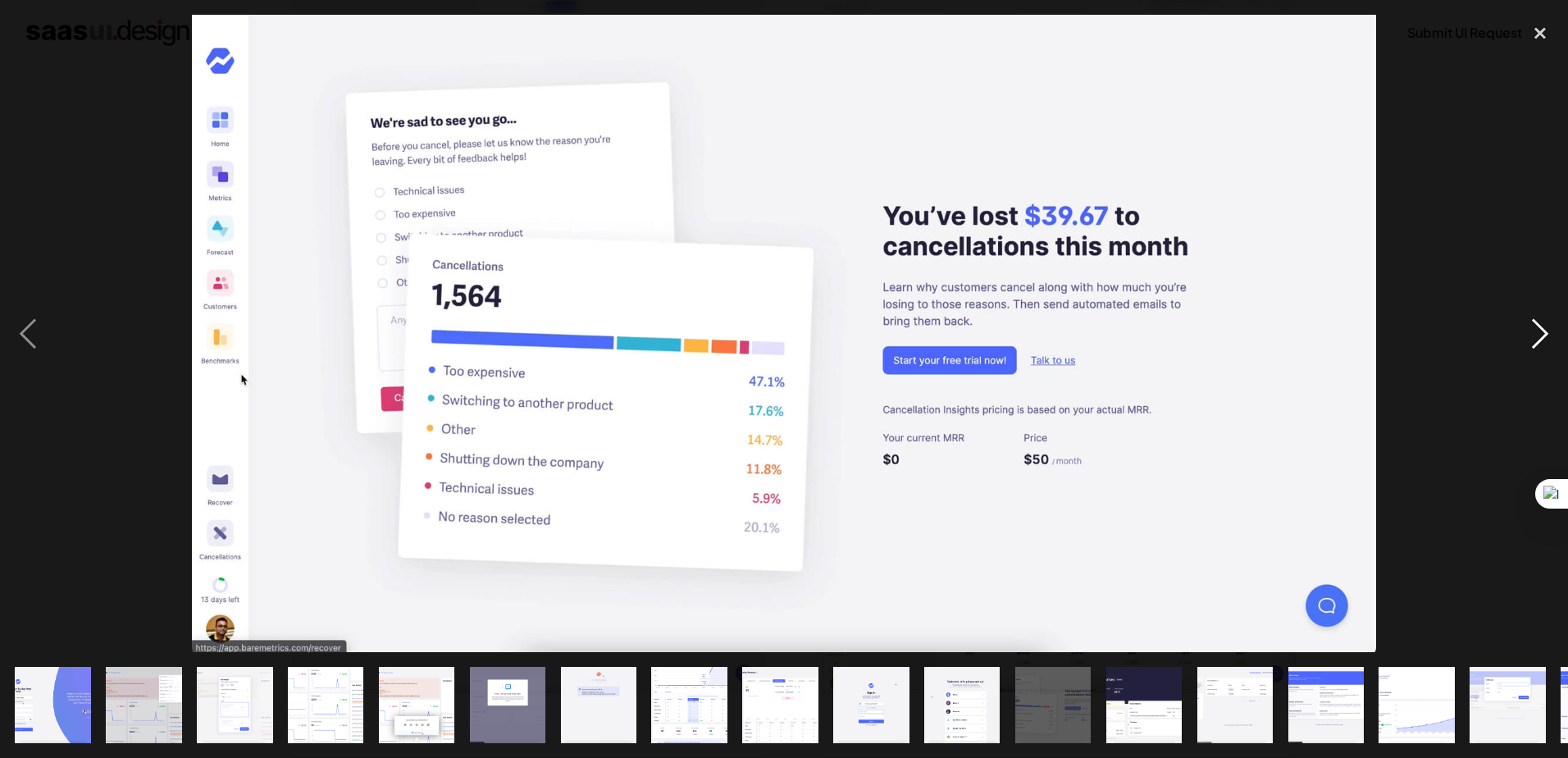
click at [1531, 349] on div "next image" at bounding box center [1540, 333] width 55 height 636
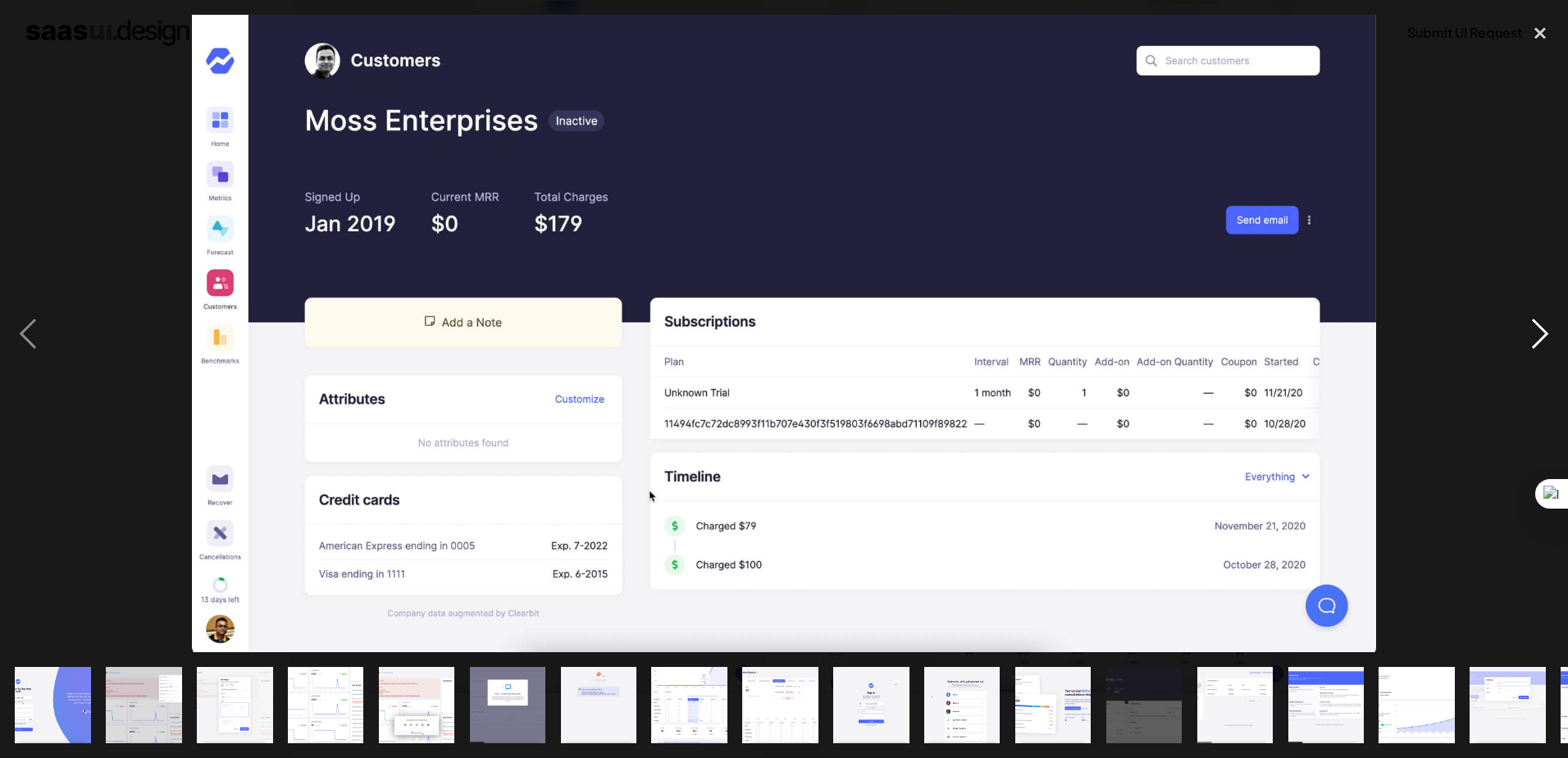
click at [1531, 349] on div "next image" at bounding box center [1540, 333] width 55 height 636
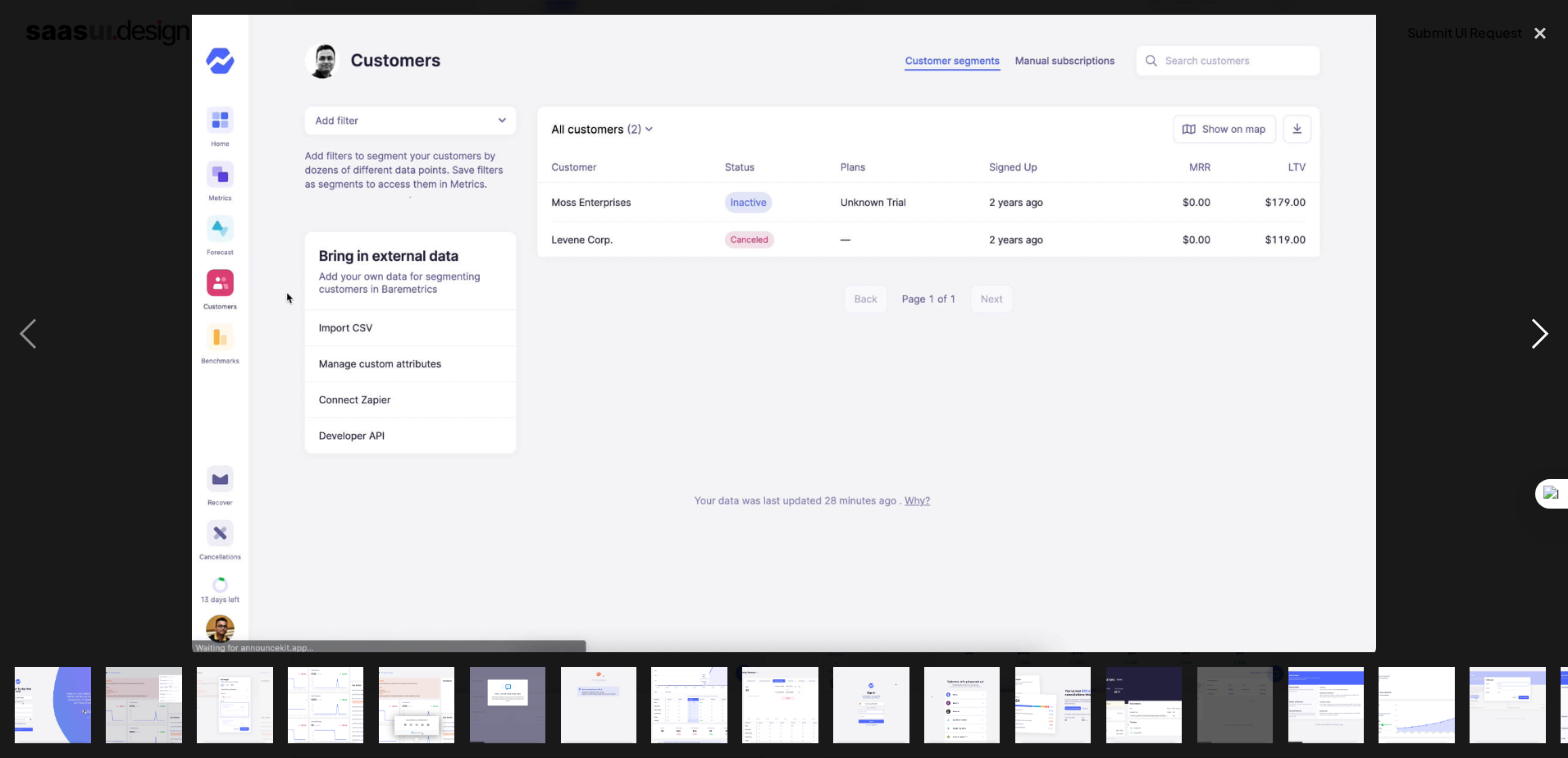
click at [1531, 349] on div "next image" at bounding box center [1540, 333] width 55 height 636
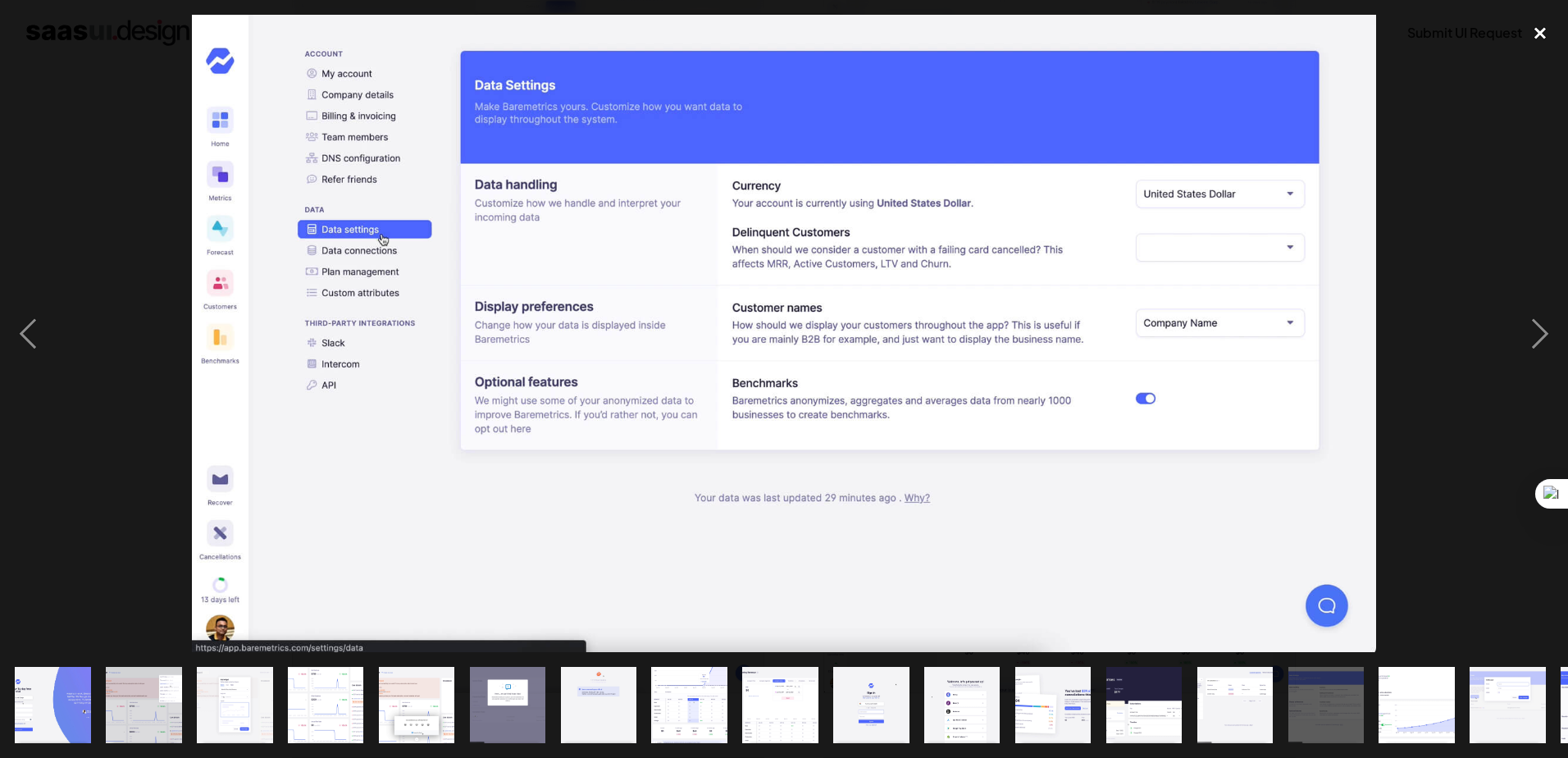
click at [1538, 34] on div "close lightbox" at bounding box center [1540, 32] width 55 height 36
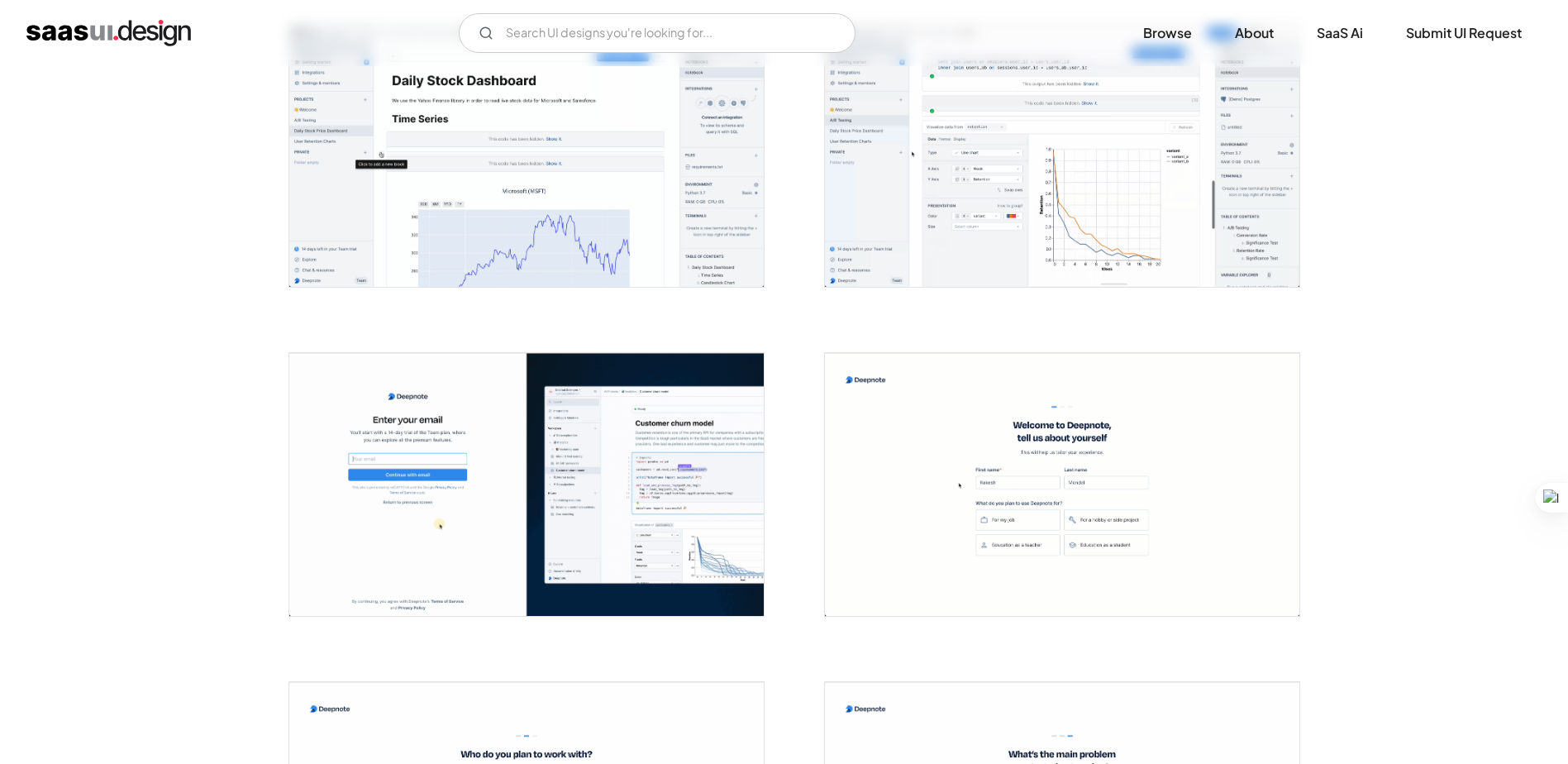
scroll to position [2231, 0]
